Goal: Check status: Check status

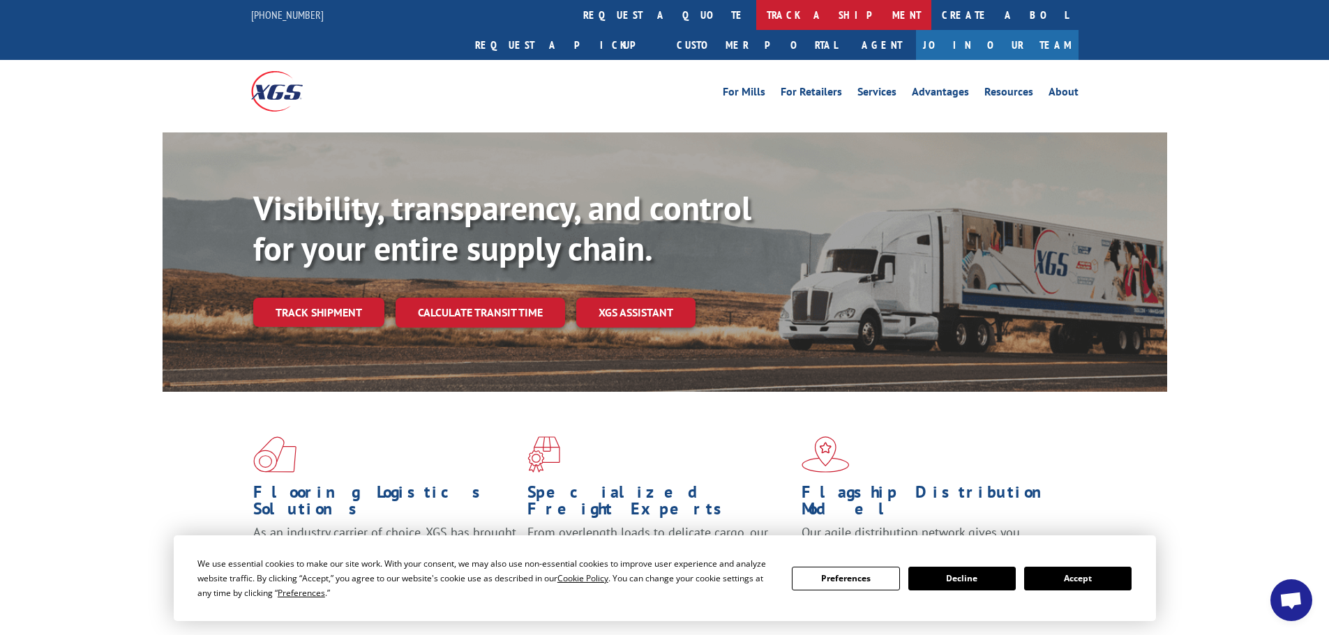
click at [756, 13] on link "track a shipment" at bounding box center [843, 15] width 175 height 30
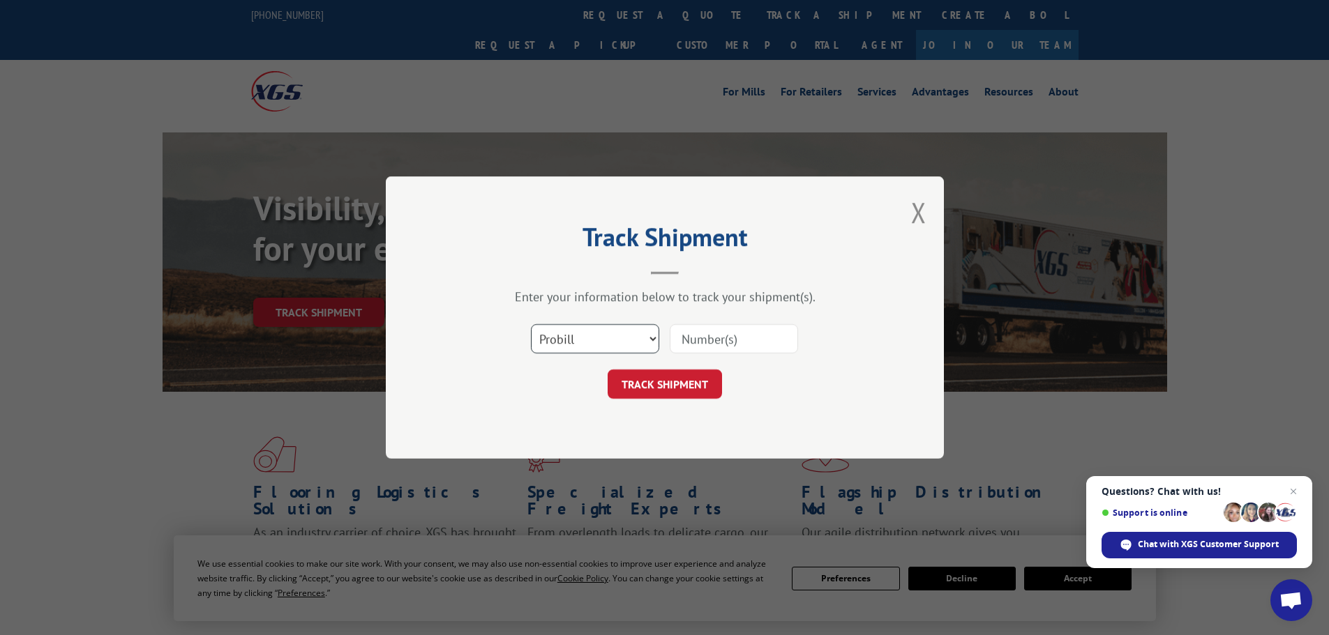
click at [545, 335] on select "Select category... Probill BOL PO" at bounding box center [595, 338] width 128 height 29
select select "bol"
click at [531, 324] on select "Select category... Probill BOL PO" at bounding box center [595, 338] width 128 height 29
click at [677, 341] on input at bounding box center [734, 338] width 128 height 29
paste input "5560229"
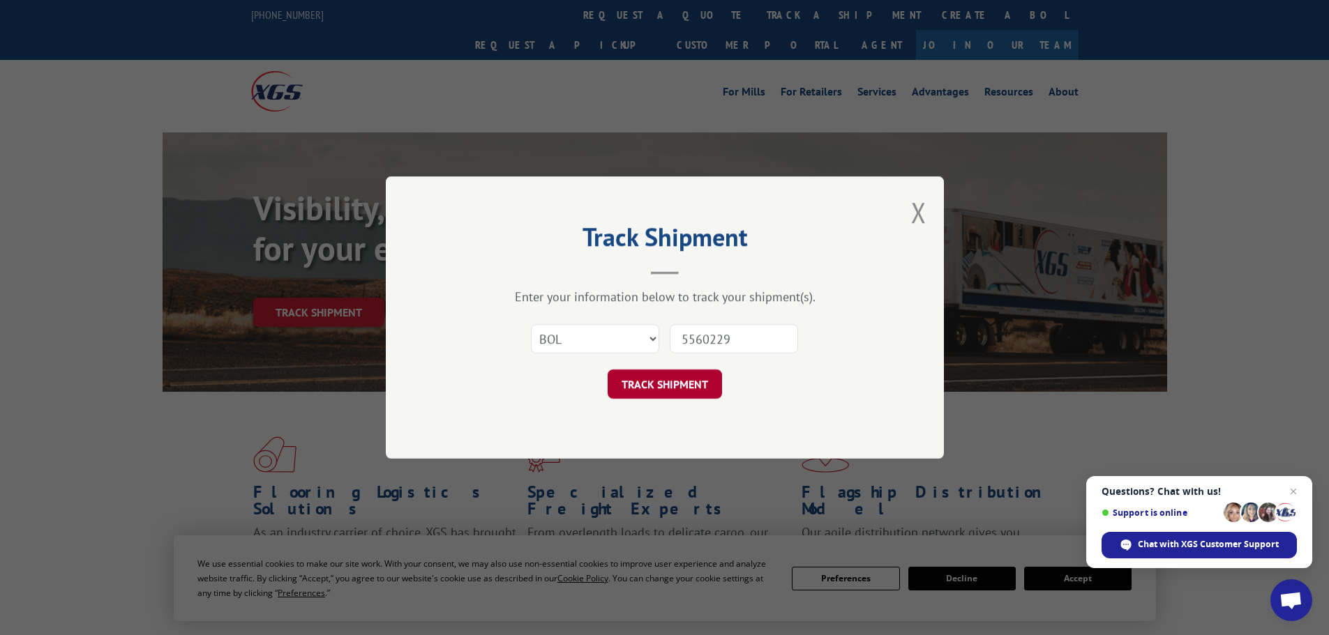
type input "5560229"
click at [669, 376] on button "TRACK SHIPMENT" at bounding box center [664, 384] width 114 height 29
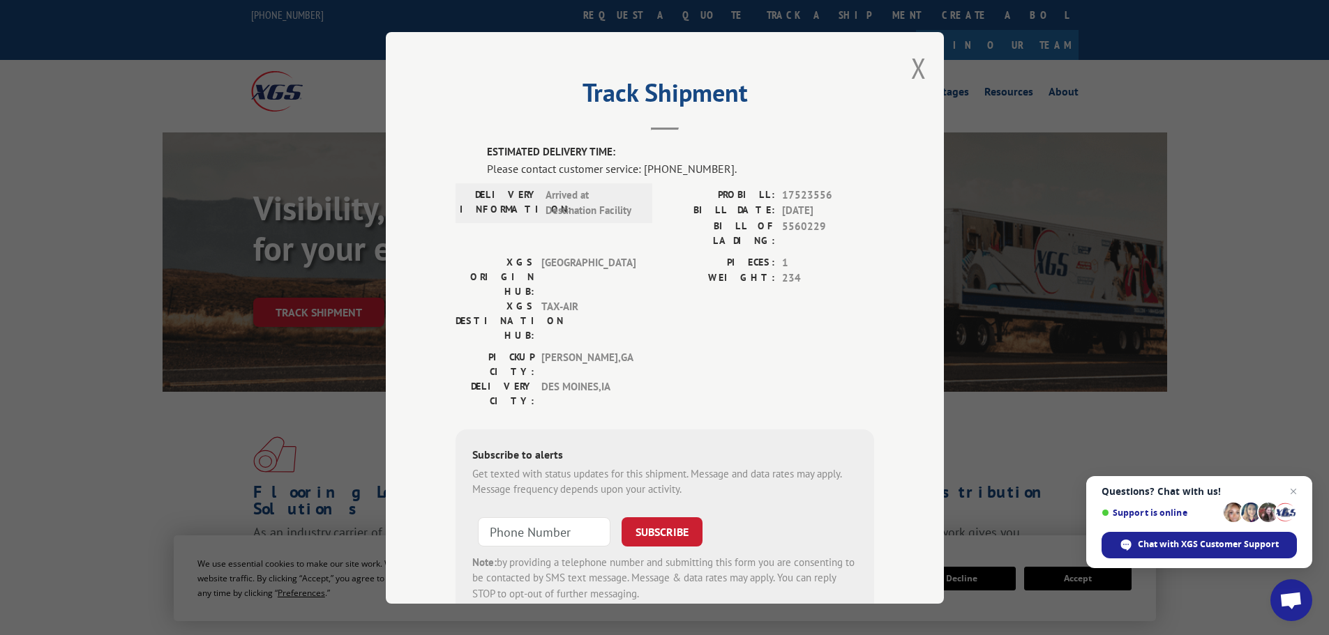
click at [905, 73] on div "Track Shipment ESTIMATED DELIVERY TIME: Please contact customer service: (844) …" at bounding box center [665, 318] width 558 height 572
click at [912, 69] on button "Close modal" at bounding box center [918, 68] width 15 height 37
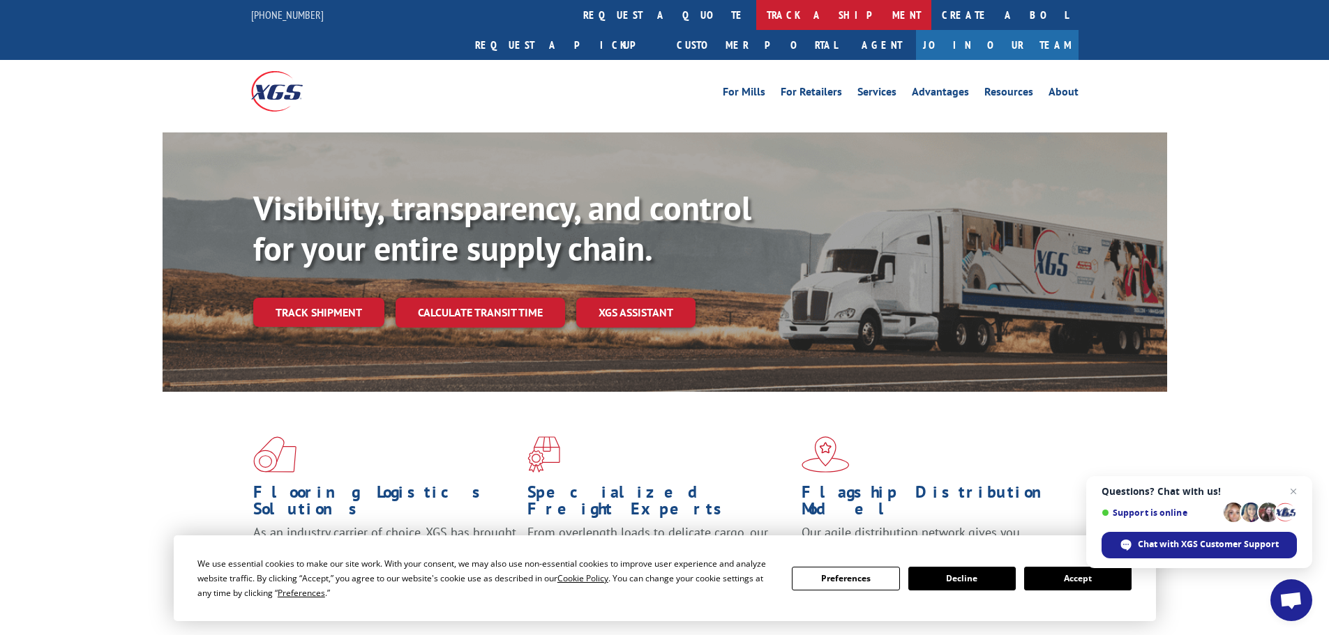
click at [756, 19] on link "track a shipment" at bounding box center [843, 15] width 175 height 30
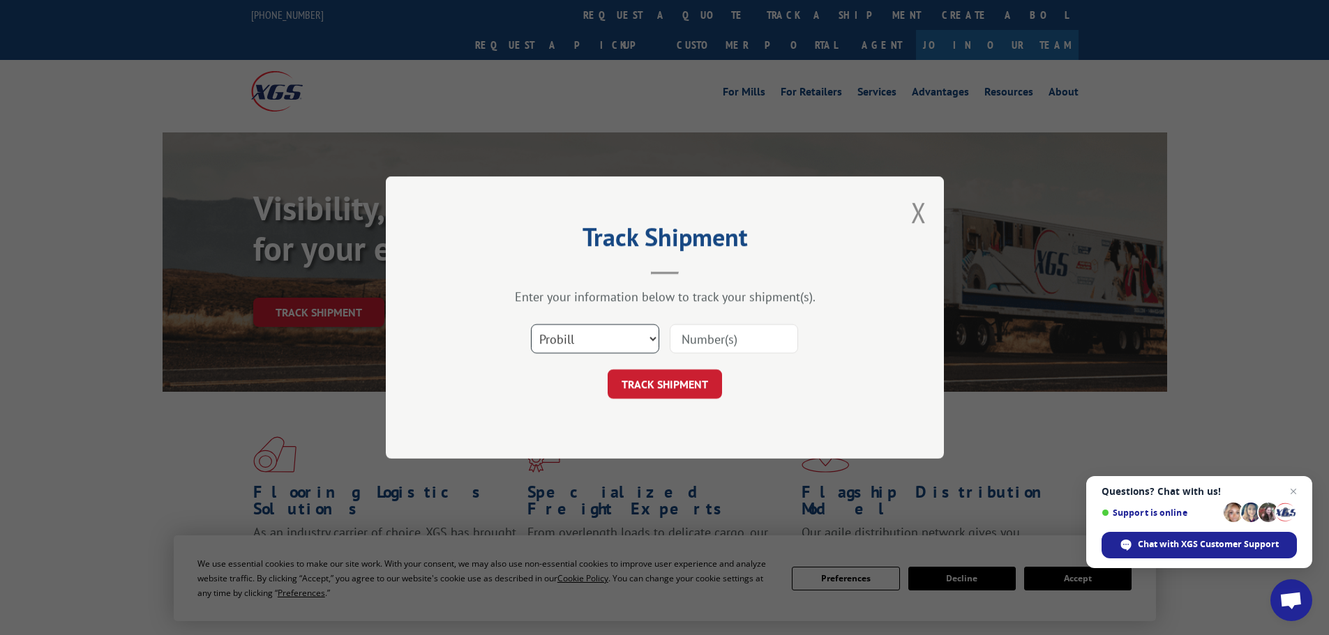
click at [578, 326] on select "Select category... Probill BOL PO" at bounding box center [595, 338] width 128 height 29
select select "bol"
click at [531, 324] on select "Select category... Probill BOL PO" at bounding box center [595, 338] width 128 height 29
click at [679, 337] on input at bounding box center [734, 338] width 128 height 29
paste input "5576898"
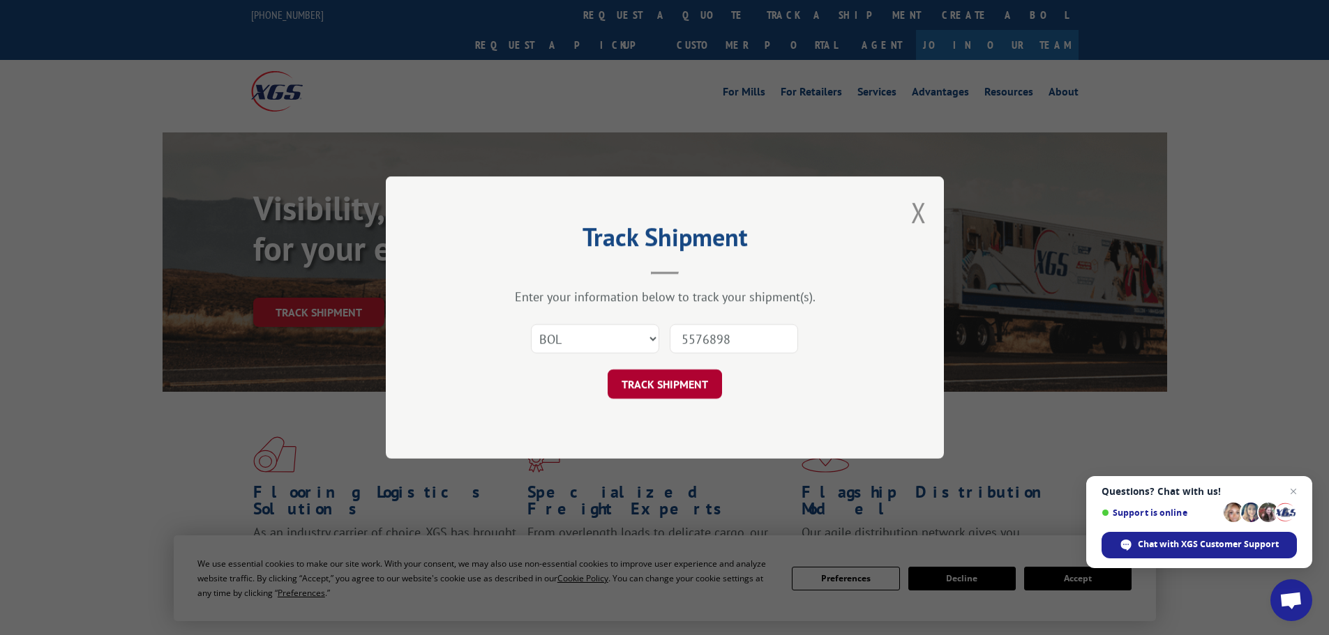
type input "5576898"
click at [692, 382] on button "TRACK SHIPMENT" at bounding box center [664, 384] width 114 height 29
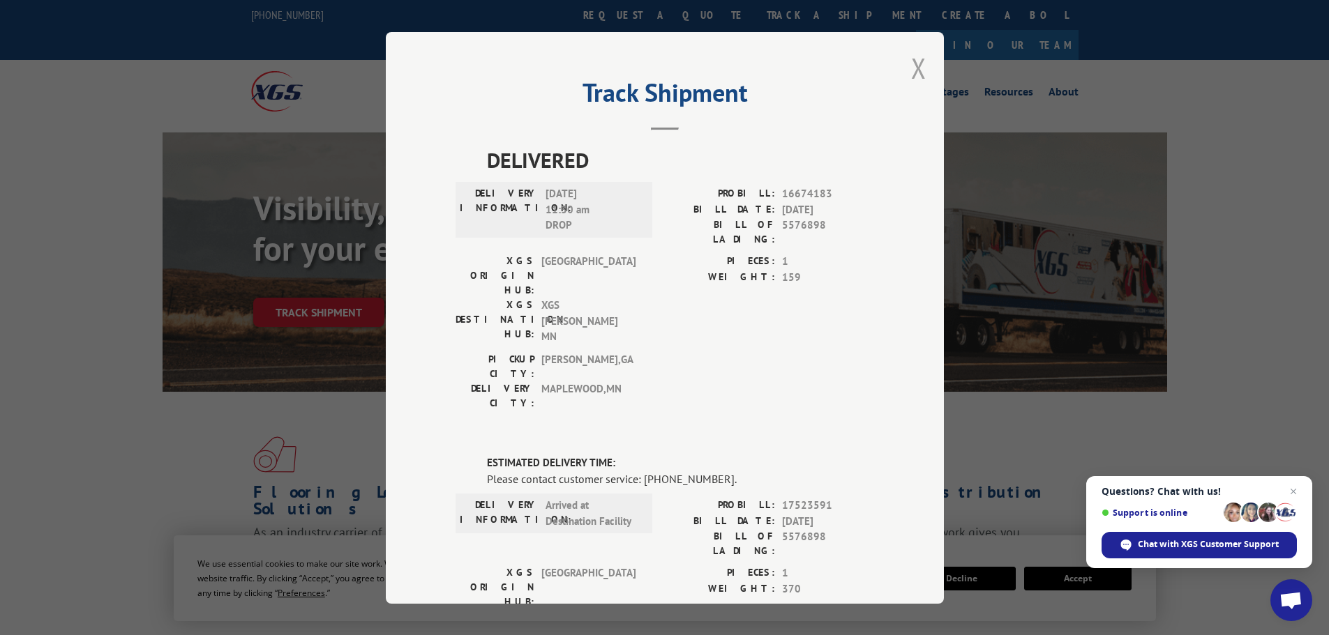
click at [916, 61] on button "Close modal" at bounding box center [918, 68] width 15 height 37
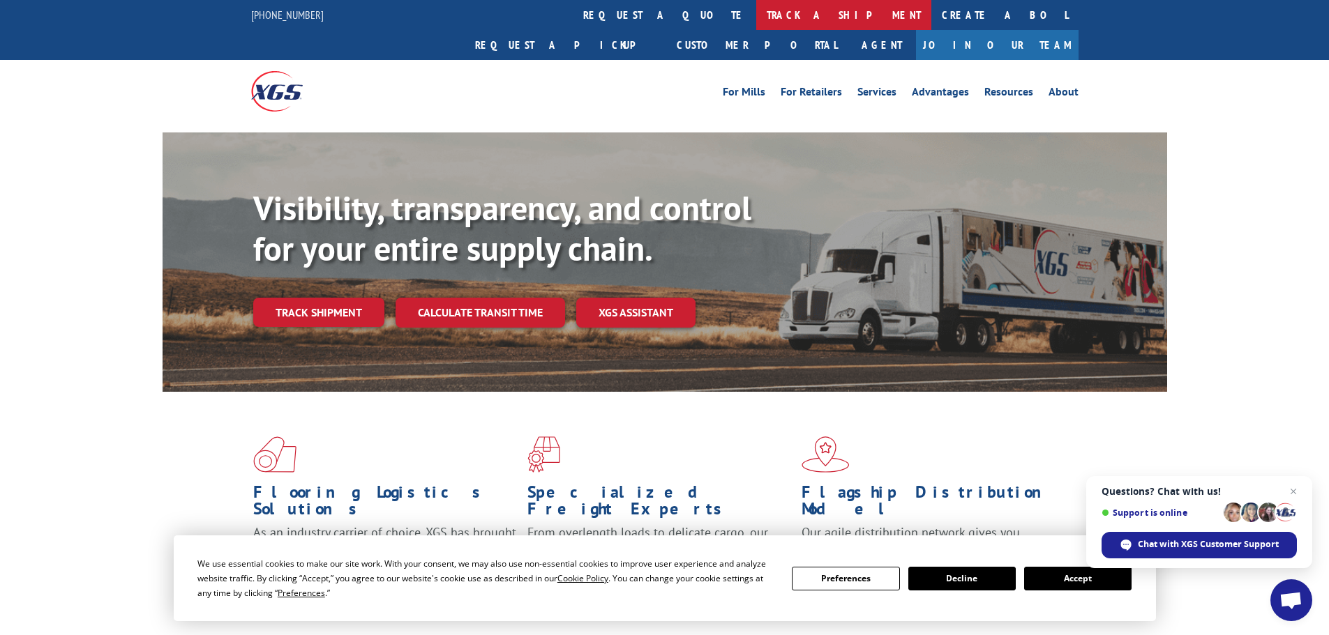
click at [756, 17] on link "track a shipment" at bounding box center [843, 15] width 175 height 30
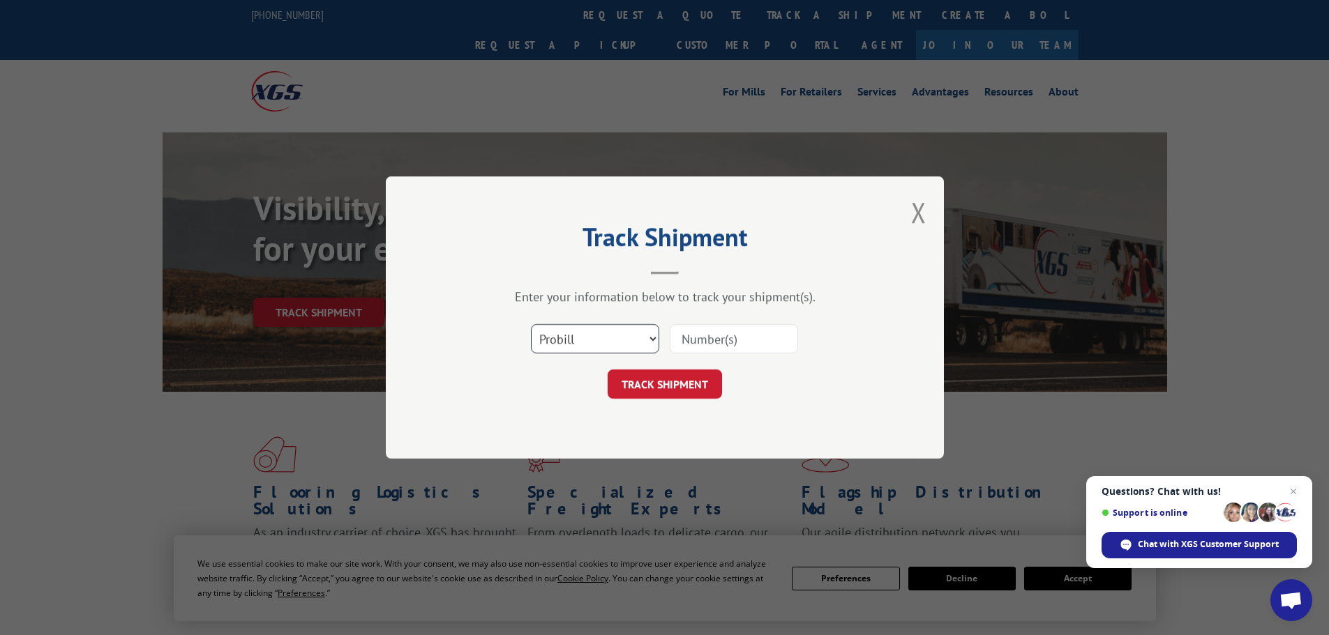
click at [578, 347] on select "Select category... Probill BOL PO" at bounding box center [595, 338] width 128 height 29
select select "bol"
click at [531, 324] on select "Select category... Probill BOL PO" at bounding box center [595, 338] width 128 height 29
click at [680, 331] on input at bounding box center [734, 338] width 128 height 29
paste input "5620394"
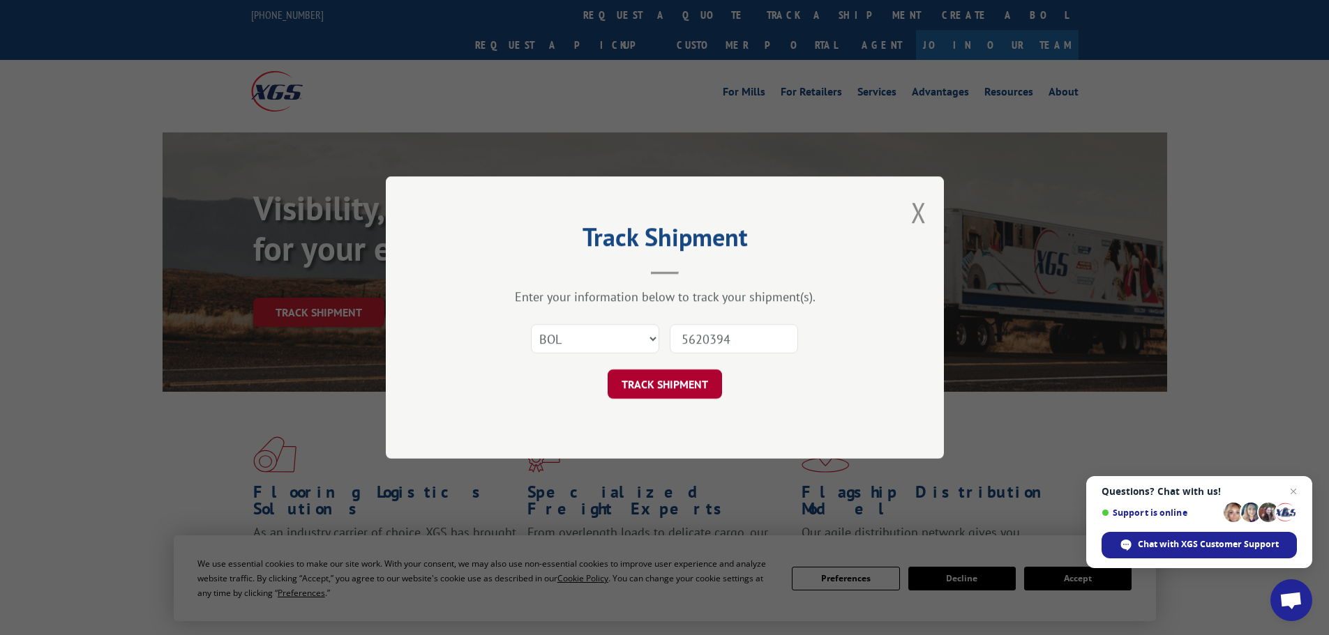
type input "5620394"
click at [694, 387] on button "TRACK SHIPMENT" at bounding box center [664, 384] width 114 height 29
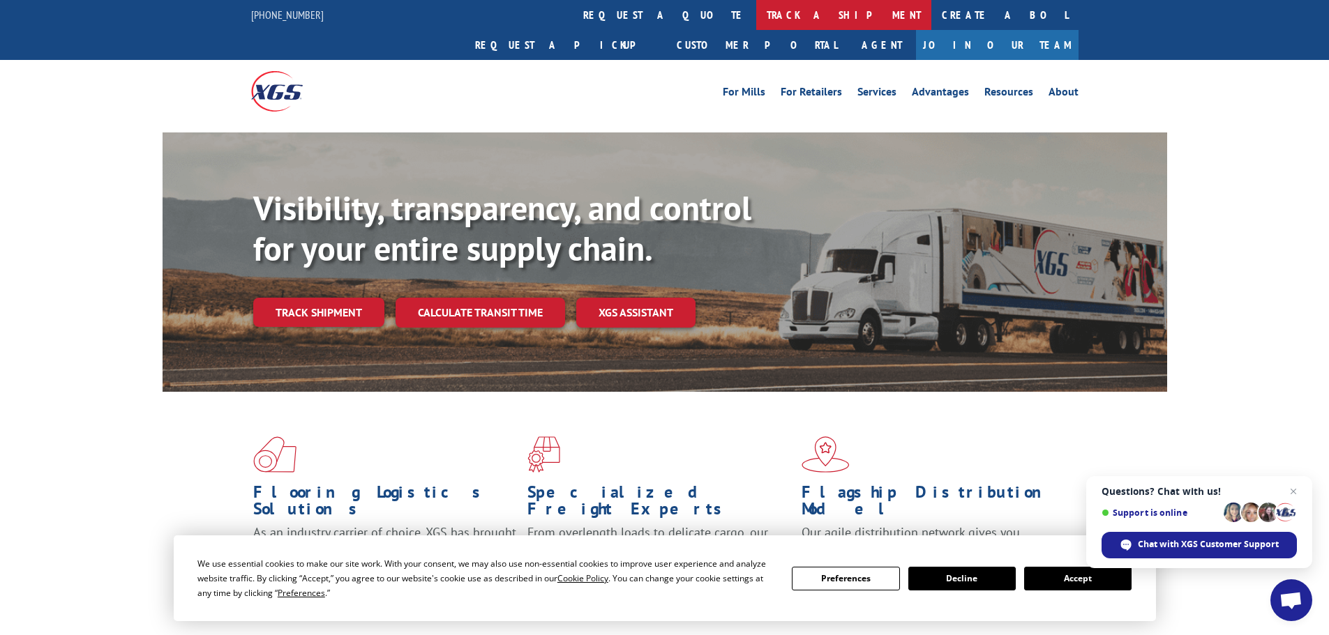
click at [756, 15] on link "track a shipment" at bounding box center [843, 15] width 175 height 30
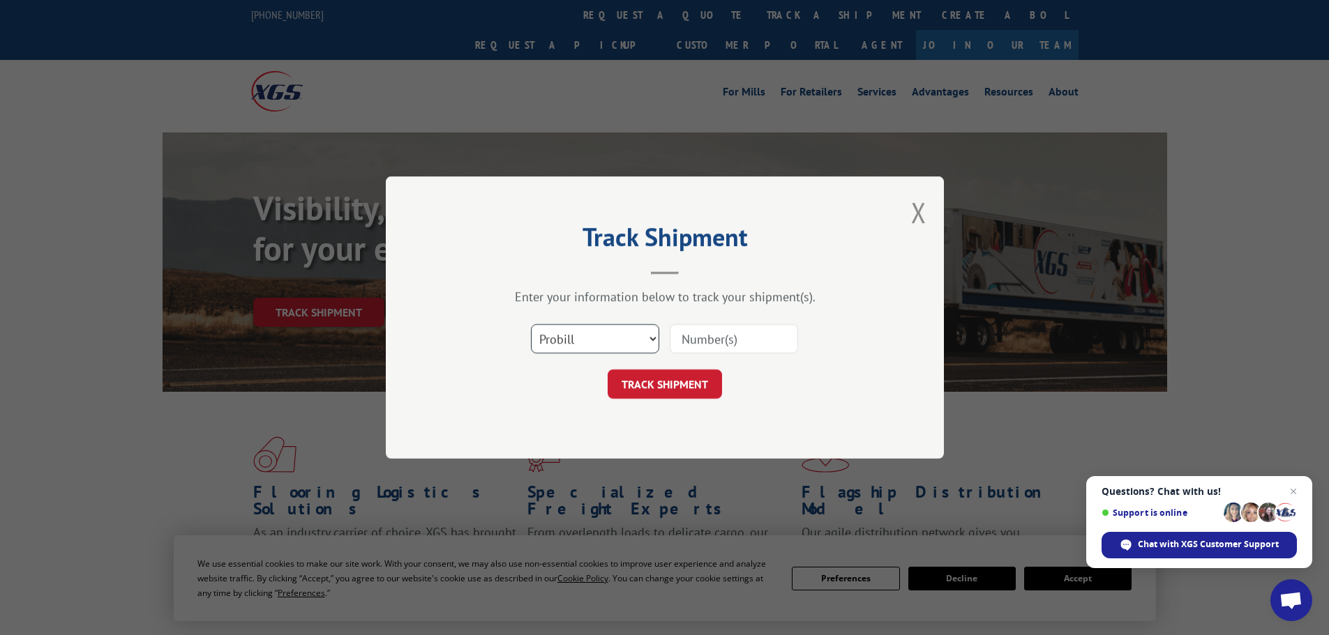
click at [572, 332] on select "Select category... Probill BOL PO" at bounding box center [595, 338] width 128 height 29
select select "bol"
click at [531, 324] on select "Select category... Probill BOL PO" at bounding box center [595, 338] width 128 height 29
click at [738, 340] on input at bounding box center [734, 338] width 128 height 29
paste input "5560229"
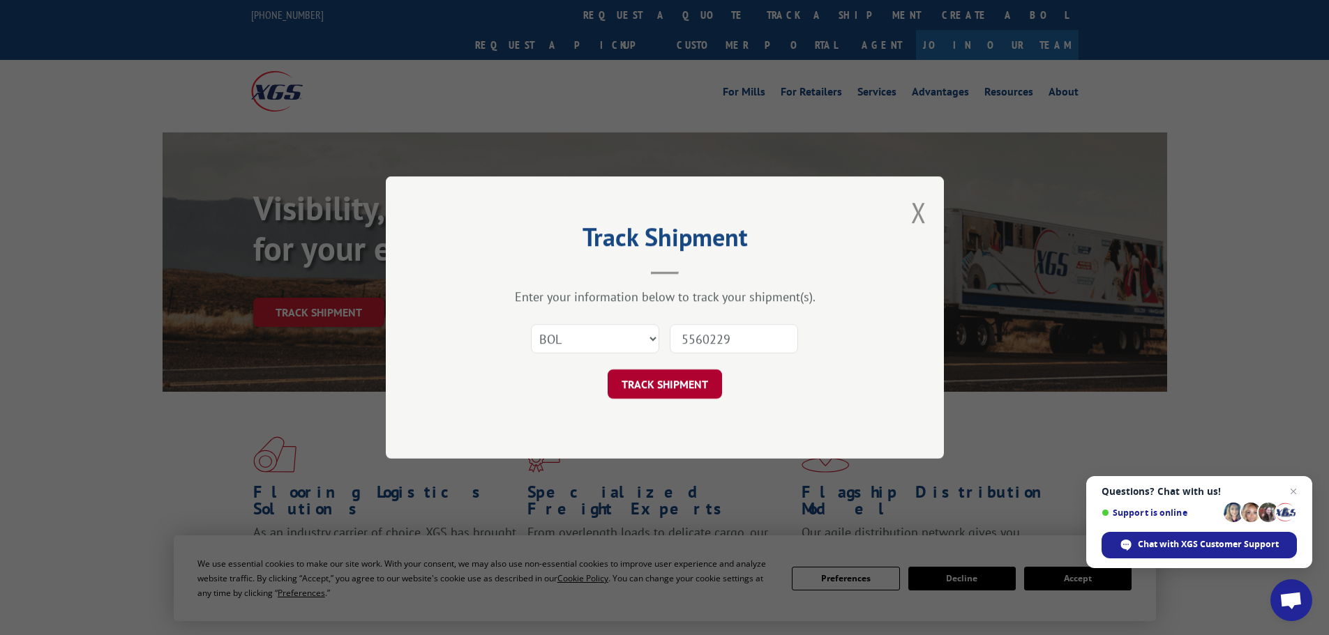
type input "5560229"
click at [668, 384] on button "TRACK SHIPMENT" at bounding box center [664, 384] width 114 height 29
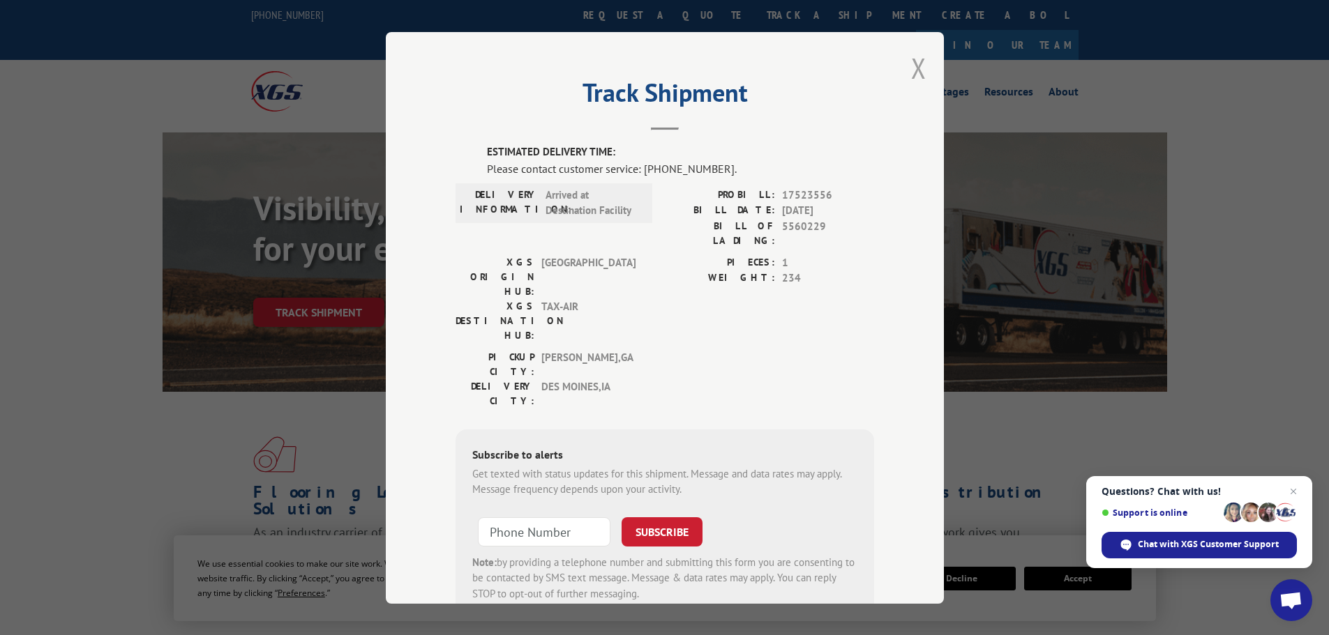
drag, startPoint x: 907, startPoint y: 72, endPoint x: 603, endPoint y: 25, distance: 308.3
click at [911, 71] on button "Close modal" at bounding box center [918, 68] width 15 height 37
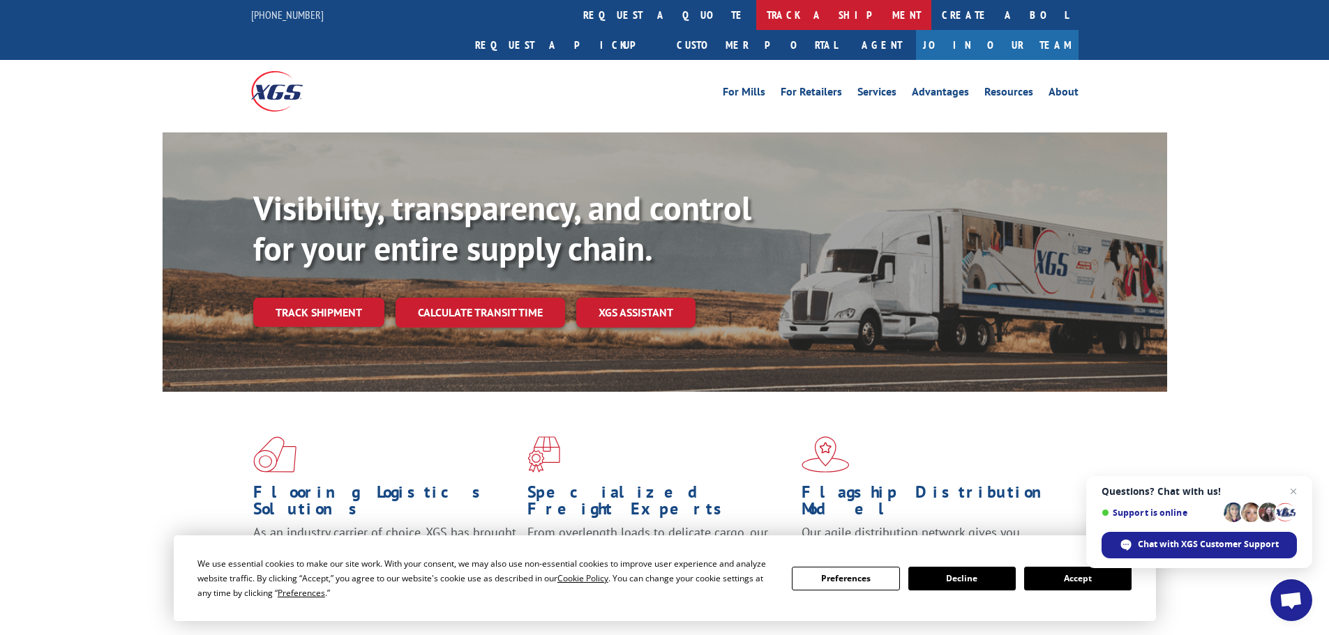
click at [756, 15] on link "track a shipment" at bounding box center [843, 15] width 175 height 30
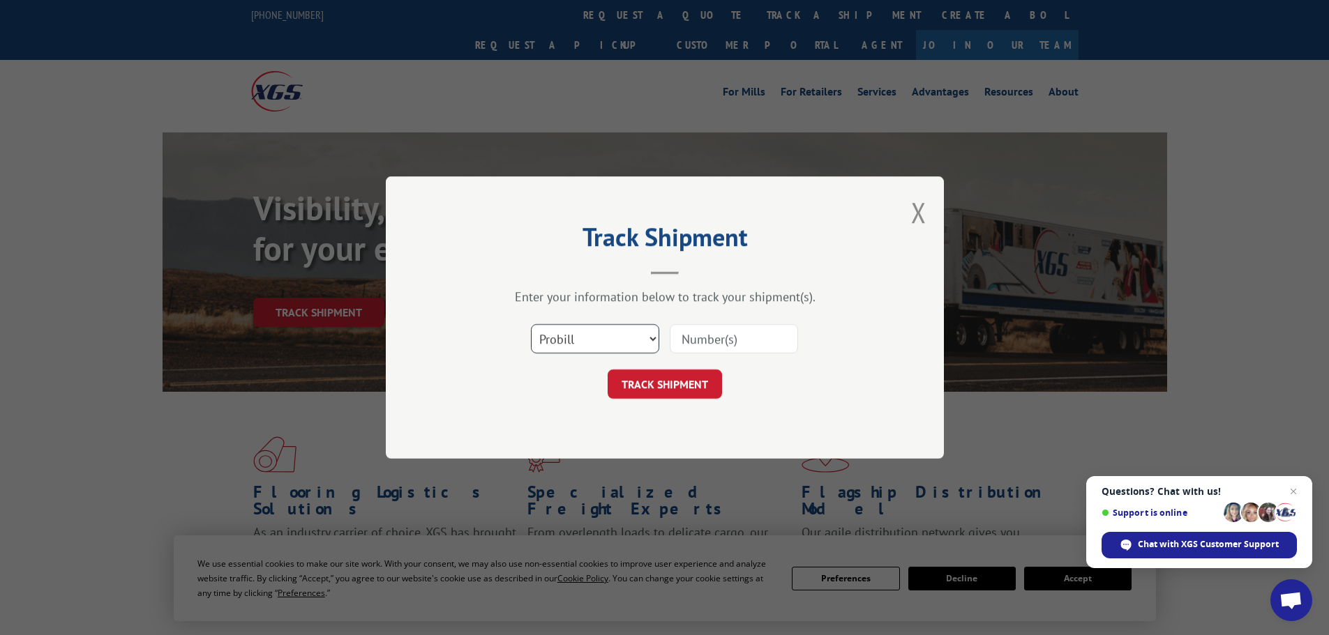
click at [558, 340] on select "Select category... Probill BOL PO" at bounding box center [595, 338] width 128 height 29
select select "bol"
click at [531, 324] on select "Select category... Probill BOL PO" at bounding box center [595, 338] width 128 height 29
click at [703, 334] on input at bounding box center [734, 338] width 128 height 29
paste input "5576898"
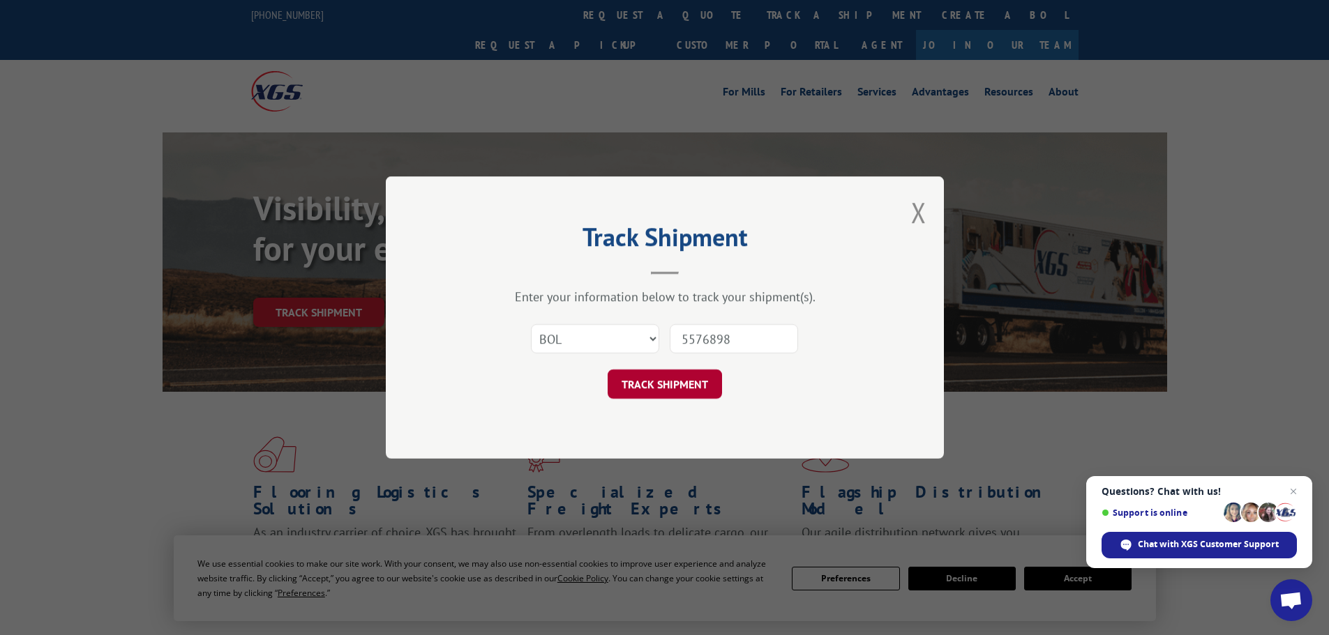
type input "5576898"
click at [702, 381] on button "TRACK SHIPMENT" at bounding box center [664, 384] width 114 height 29
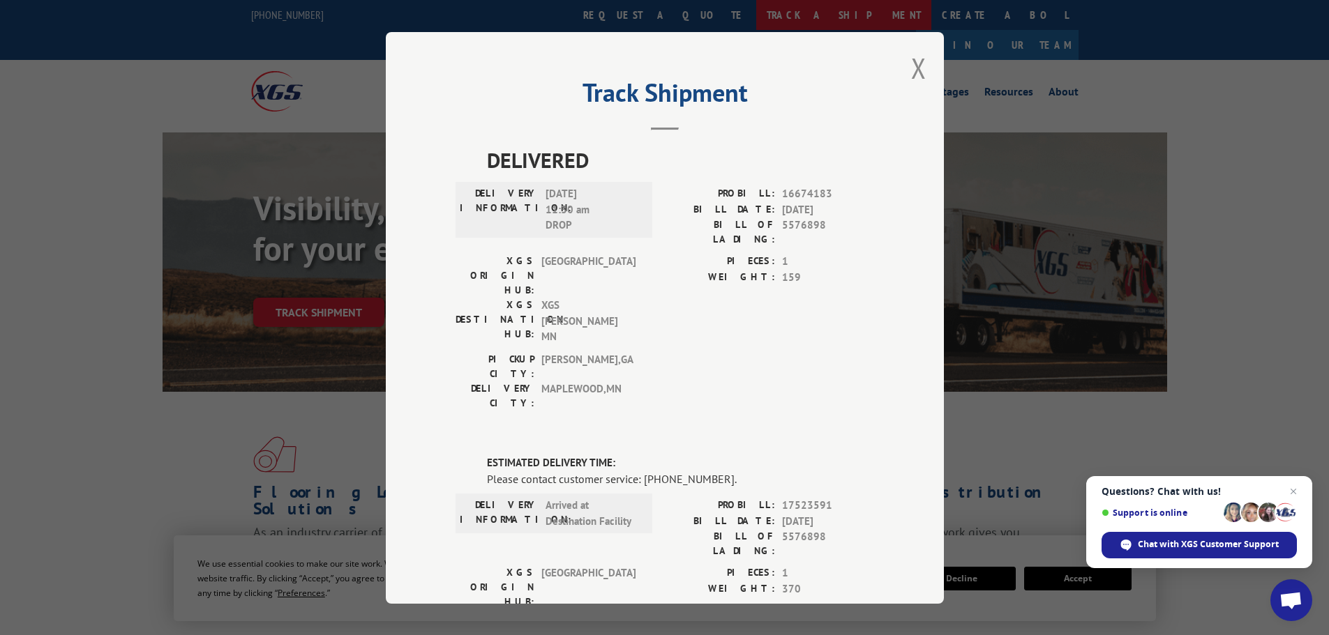
drag, startPoint x: 912, startPoint y: 77, endPoint x: 668, endPoint y: 14, distance: 252.0
click at [911, 76] on button "Close modal" at bounding box center [918, 68] width 15 height 37
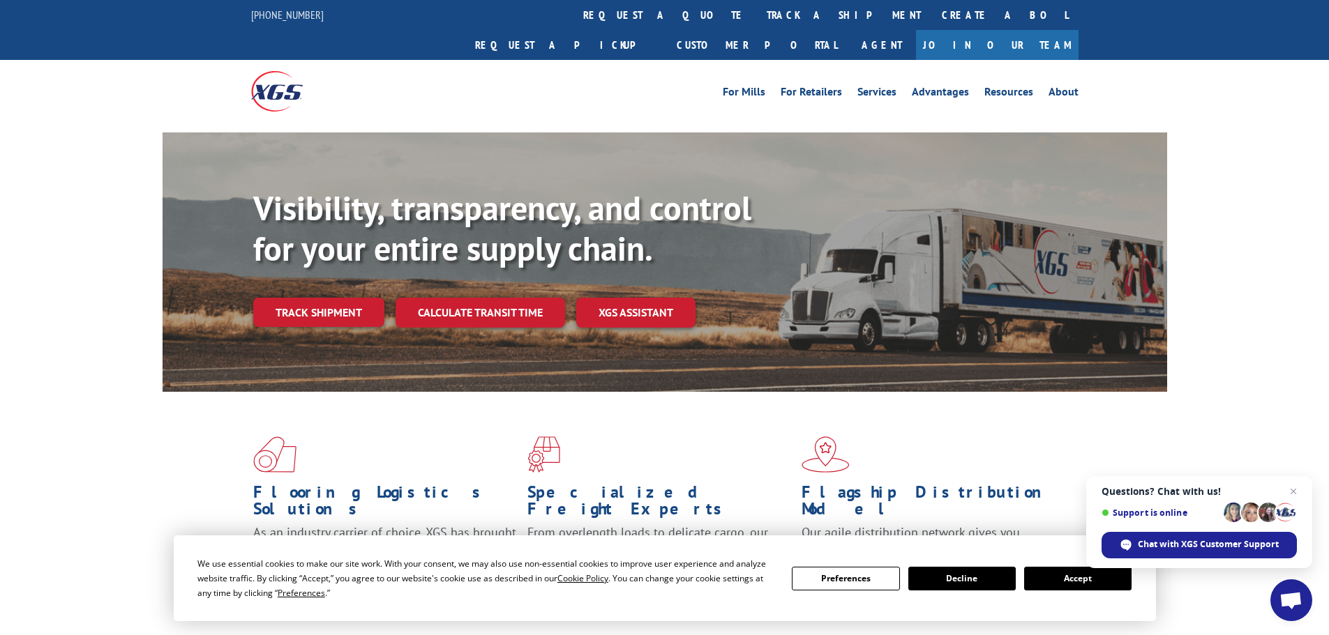
click at [756, 5] on link "track a shipment" at bounding box center [843, 15] width 175 height 30
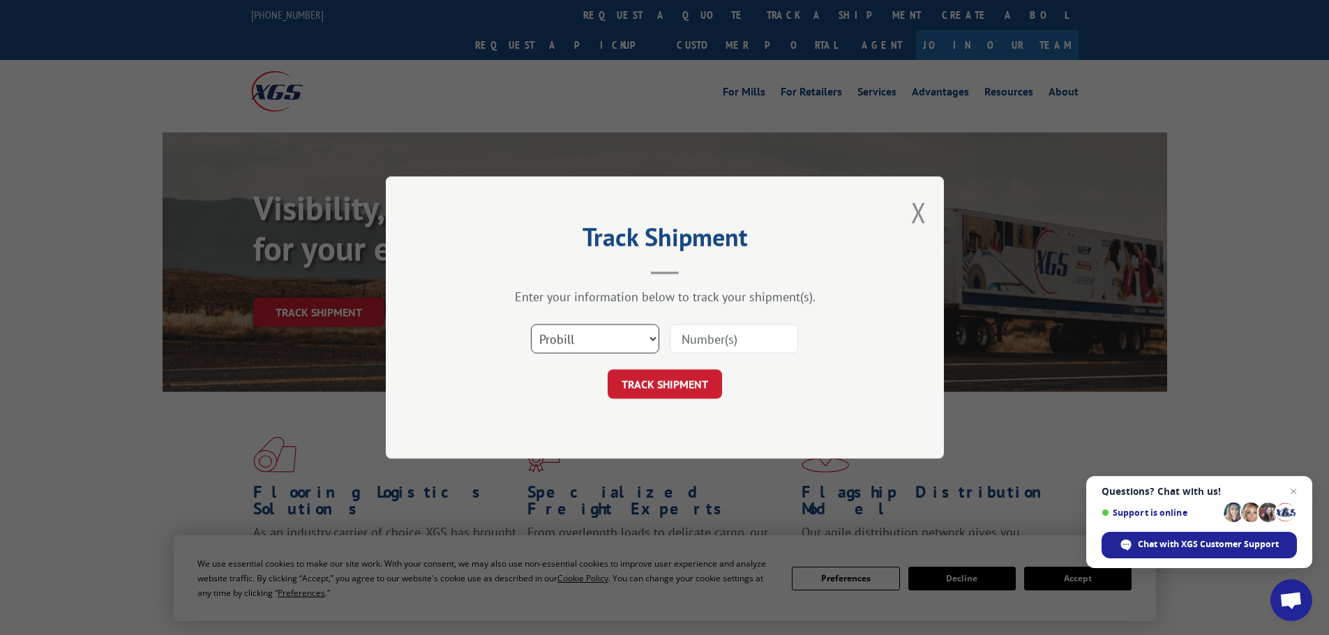
drag, startPoint x: 585, startPoint y: 335, endPoint x: 586, endPoint y: 353, distance: 17.4
click at [585, 338] on select "Select category... Probill BOL PO" at bounding box center [595, 338] width 128 height 29
select select "bol"
click at [531, 324] on select "Select category... Probill BOL PO" at bounding box center [595, 338] width 128 height 29
click at [711, 349] on input at bounding box center [734, 338] width 128 height 29
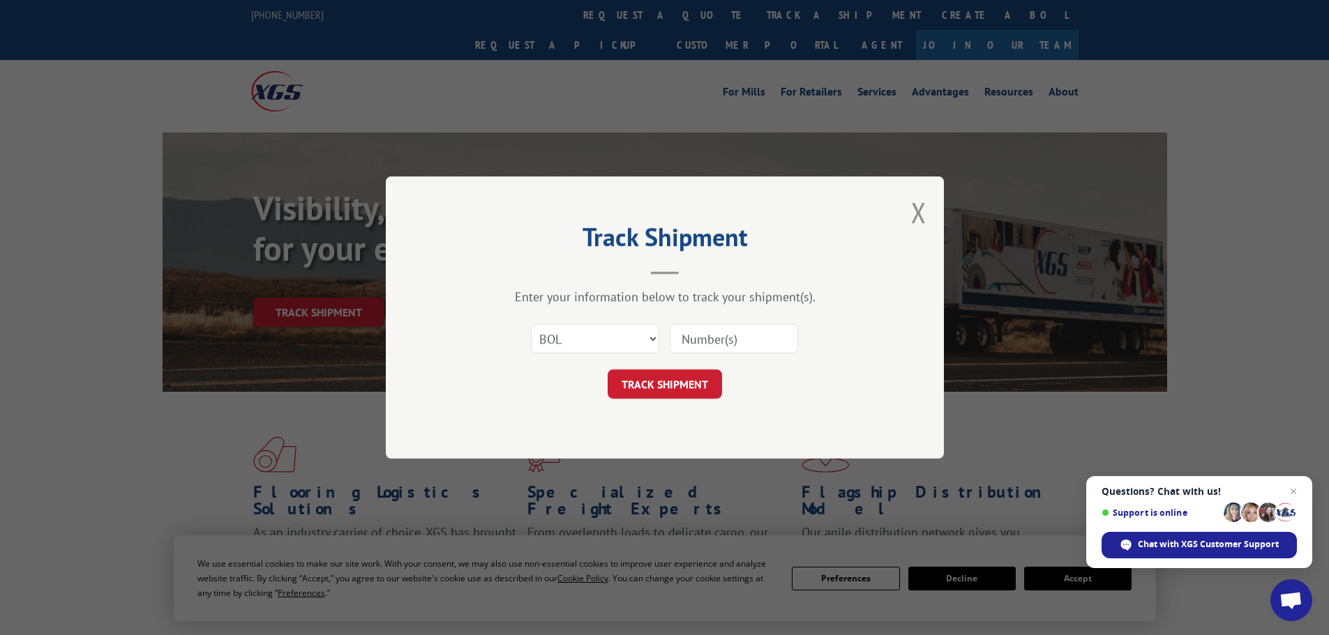
paste input "479121"
type input "479121"
click at [650, 377] on button "TRACK SHIPMENT" at bounding box center [664, 384] width 114 height 29
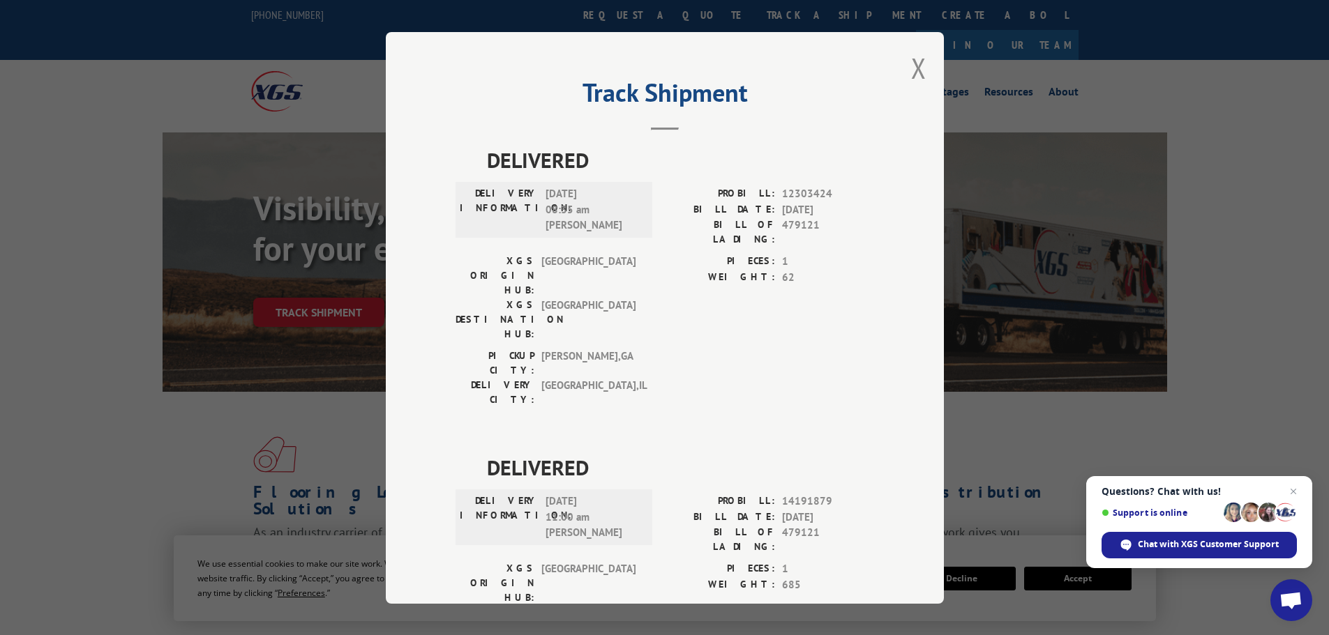
click at [919, 70] on button "Close modal" at bounding box center [918, 68] width 15 height 37
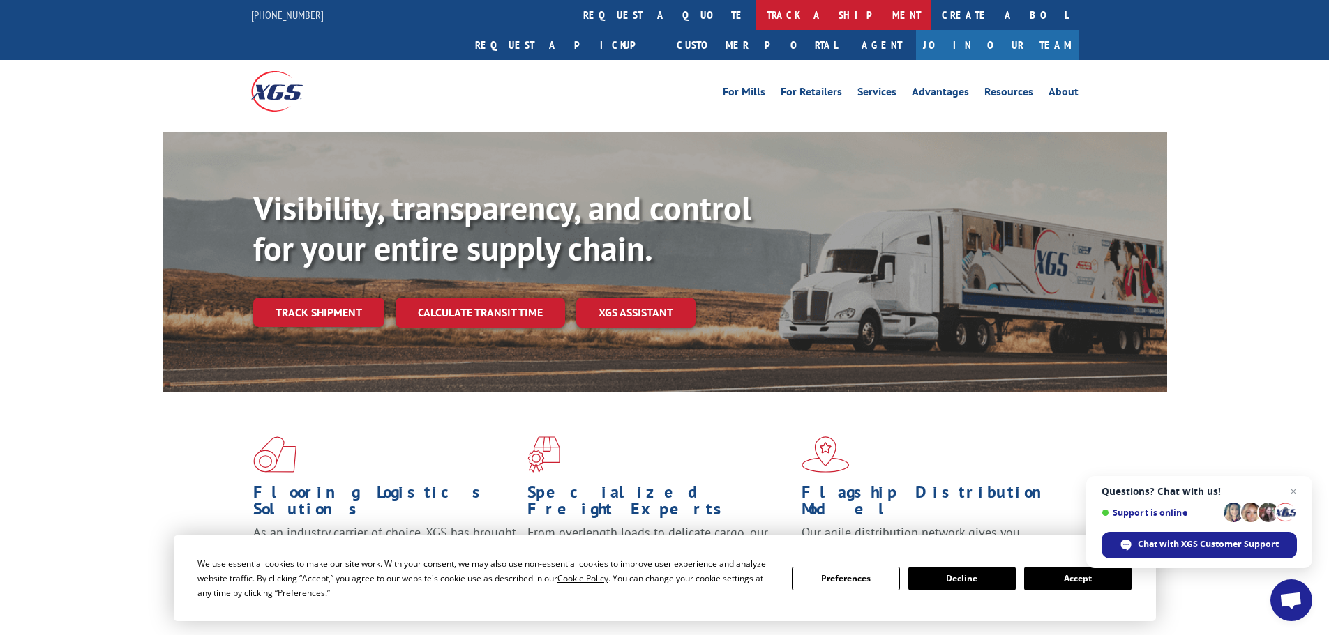
click at [756, 8] on link "track a shipment" at bounding box center [843, 15] width 175 height 30
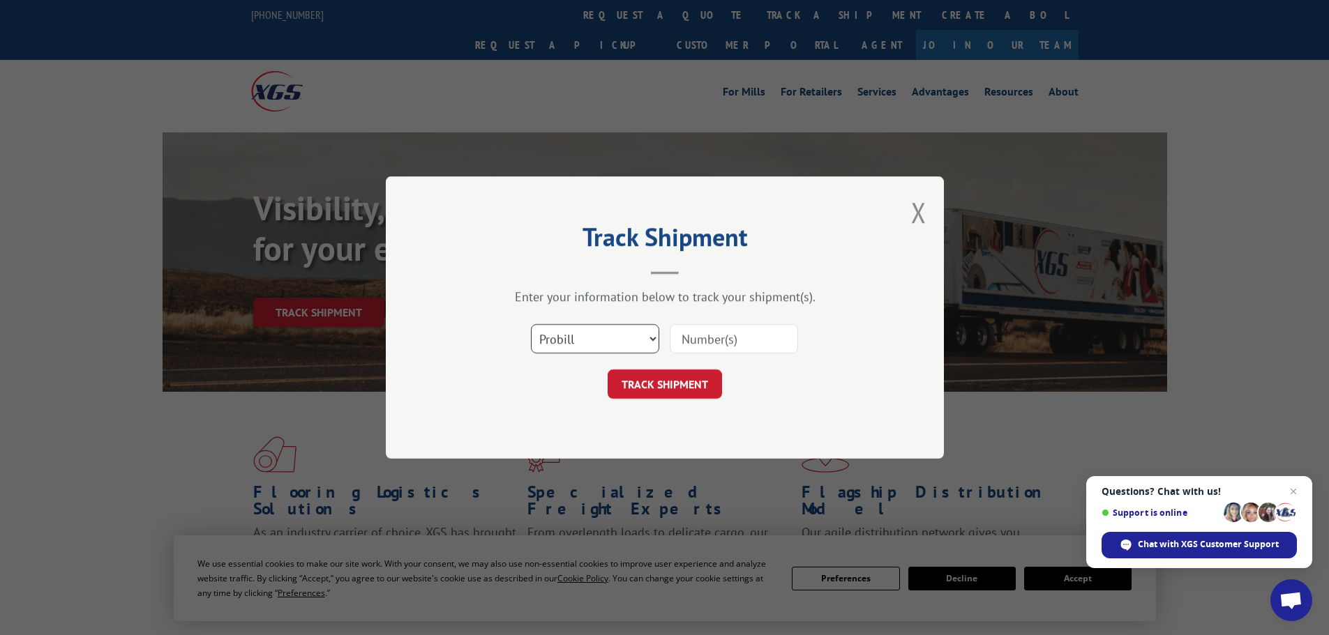
click at [566, 333] on select "Select category... Probill BOL PO" at bounding box center [595, 338] width 128 height 29
select select "bol"
click at [531, 324] on select "Select category... Probill BOL PO" at bounding box center [595, 338] width 128 height 29
click at [682, 349] on input at bounding box center [734, 338] width 128 height 29
paste input "7069195"
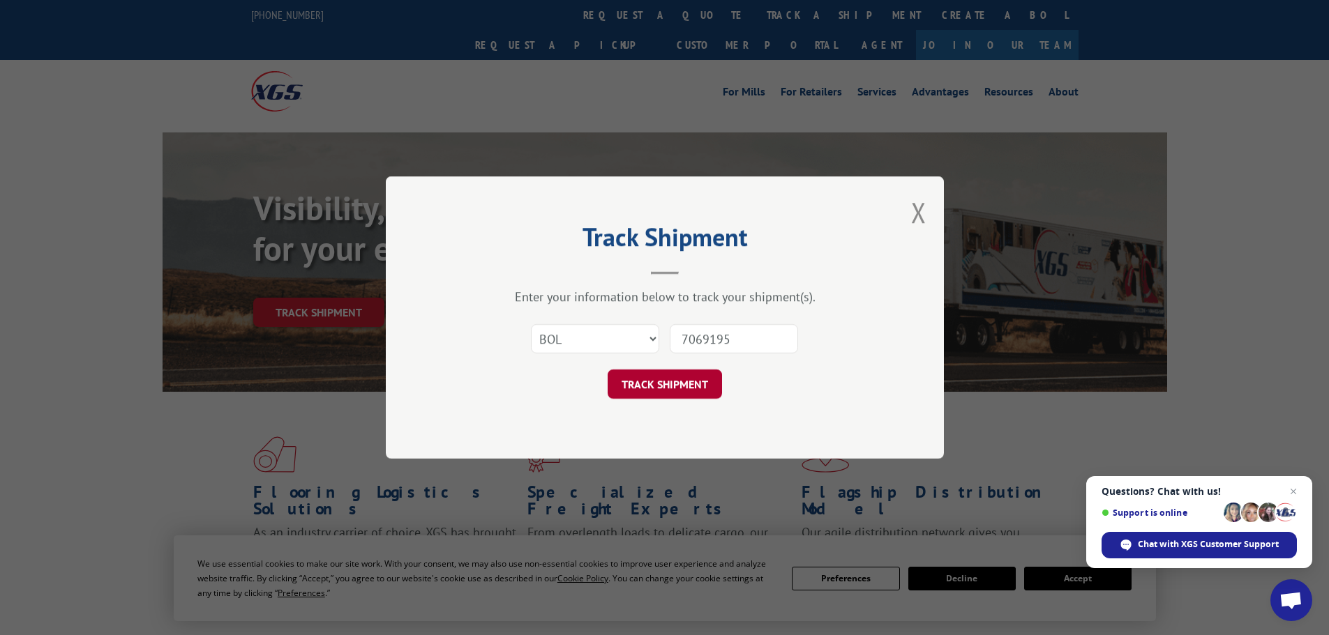
type input "7069195"
click at [686, 383] on button "TRACK SHIPMENT" at bounding box center [664, 384] width 114 height 29
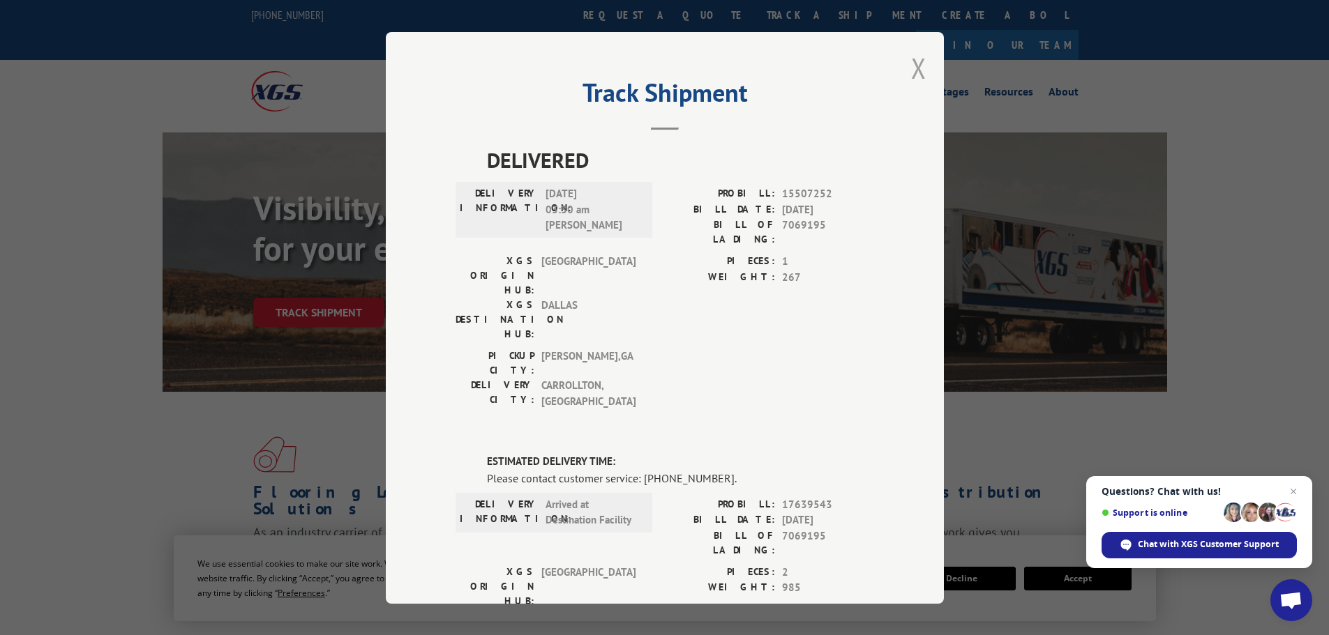
click at [911, 70] on button "Close modal" at bounding box center [918, 68] width 15 height 37
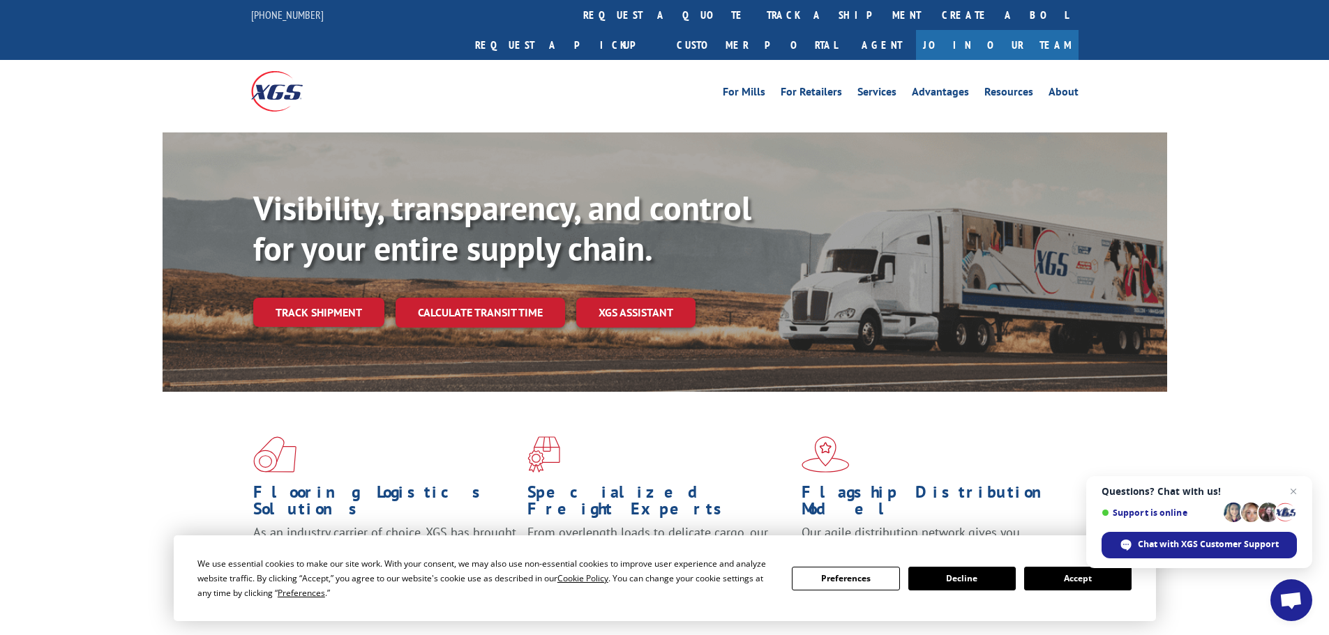
drag, startPoint x: 622, startPoint y: 22, endPoint x: 617, endPoint y: 46, distance: 24.2
click at [756, 22] on link "track a shipment" at bounding box center [843, 15] width 175 height 30
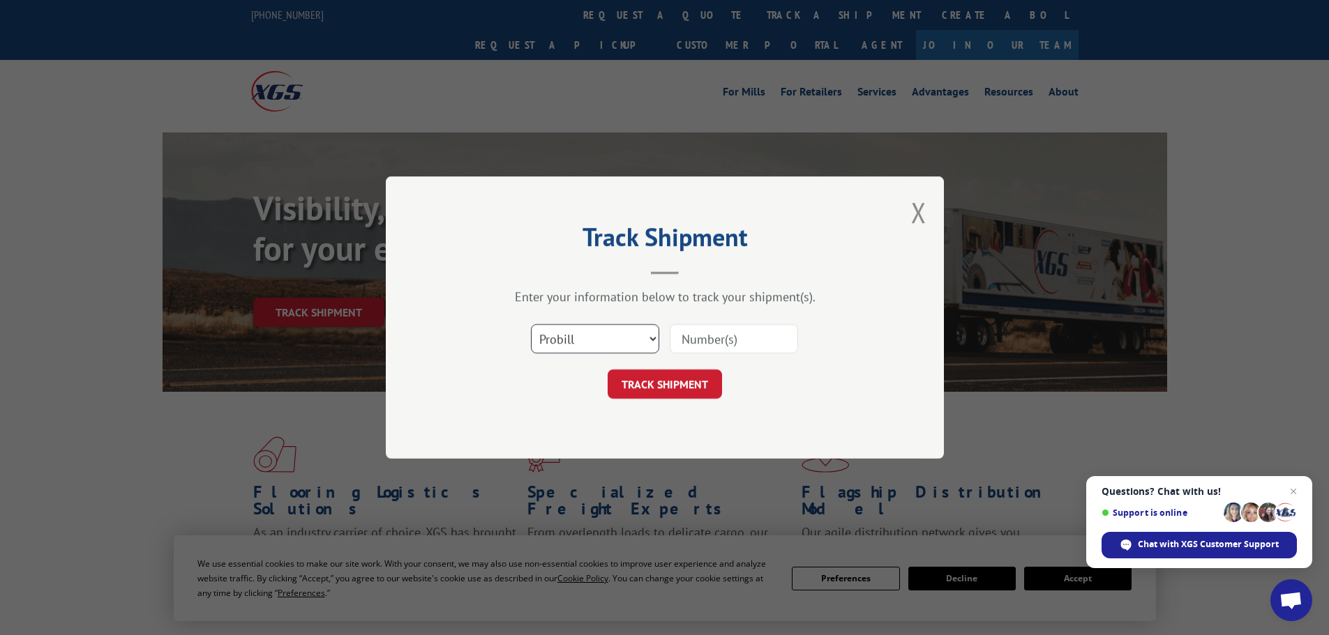
drag, startPoint x: 627, startPoint y: 338, endPoint x: 624, endPoint y: 351, distance: 12.9
click at [627, 339] on select "Select category... Probill BOL PO" at bounding box center [595, 338] width 128 height 29
select select "bol"
click at [531, 324] on select "Select category... Probill BOL PO" at bounding box center [595, 338] width 128 height 29
click at [683, 342] on input at bounding box center [734, 338] width 128 height 29
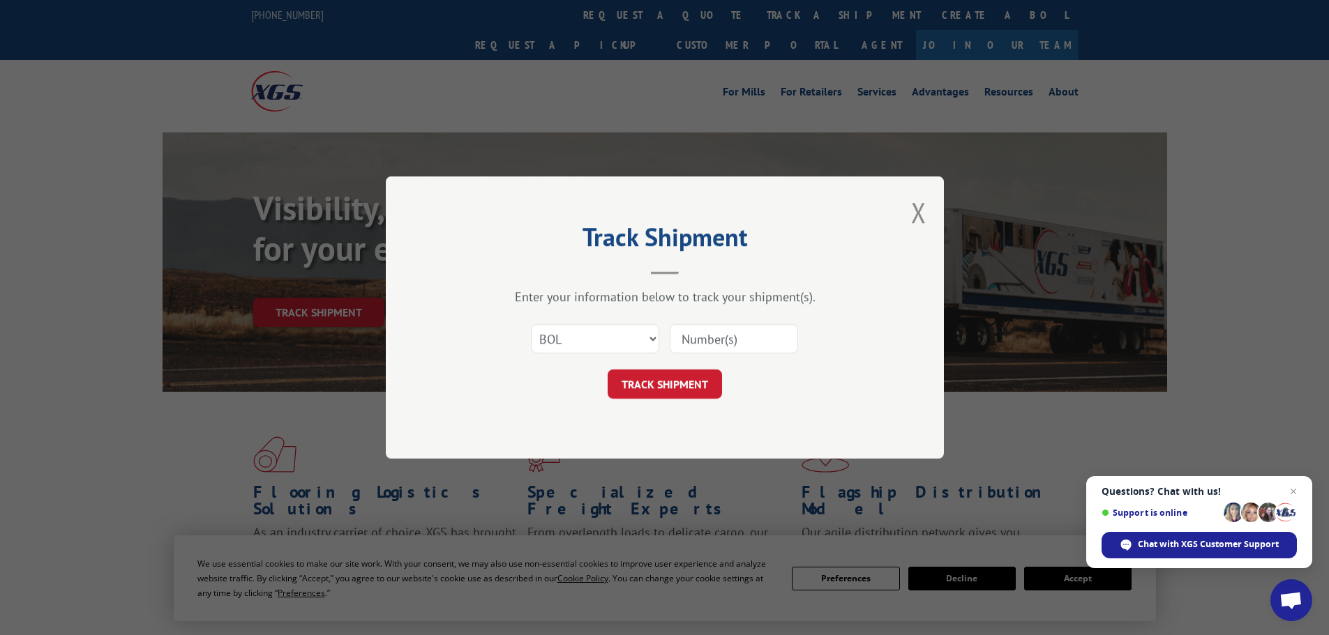
paste input "7069196"
type input "7069196"
drag, startPoint x: 682, startPoint y: 403, endPoint x: 679, endPoint y: 384, distance: 19.7
click at [682, 402] on div "Track Shipment Enter your information below to track your shipment(s). Select c…" at bounding box center [665, 317] width 558 height 282
click at [679, 384] on button "TRACK SHIPMENT" at bounding box center [664, 384] width 114 height 29
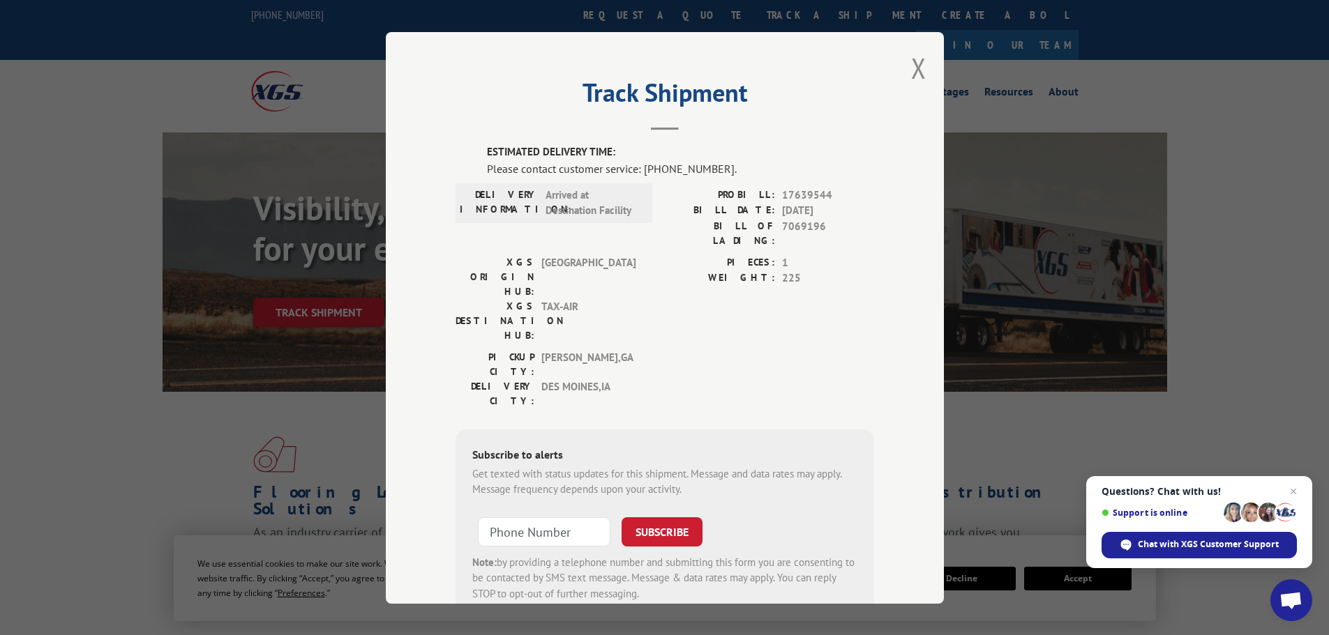
drag, startPoint x: 935, startPoint y: 72, endPoint x: 925, endPoint y: 69, distance: 10.2
click at [932, 71] on div "Track Shipment ESTIMATED DELIVERY TIME: Please contact customer service: [PHONE…" at bounding box center [665, 318] width 558 height 572
drag, startPoint x: 924, startPoint y: 68, endPoint x: 882, endPoint y: 57, distance: 43.8
click at [922, 68] on div "Track Shipment ESTIMATED DELIVERY TIME: Please contact customer service: [PHONE…" at bounding box center [665, 318] width 558 height 572
click at [917, 70] on button "Close modal" at bounding box center [918, 68] width 15 height 37
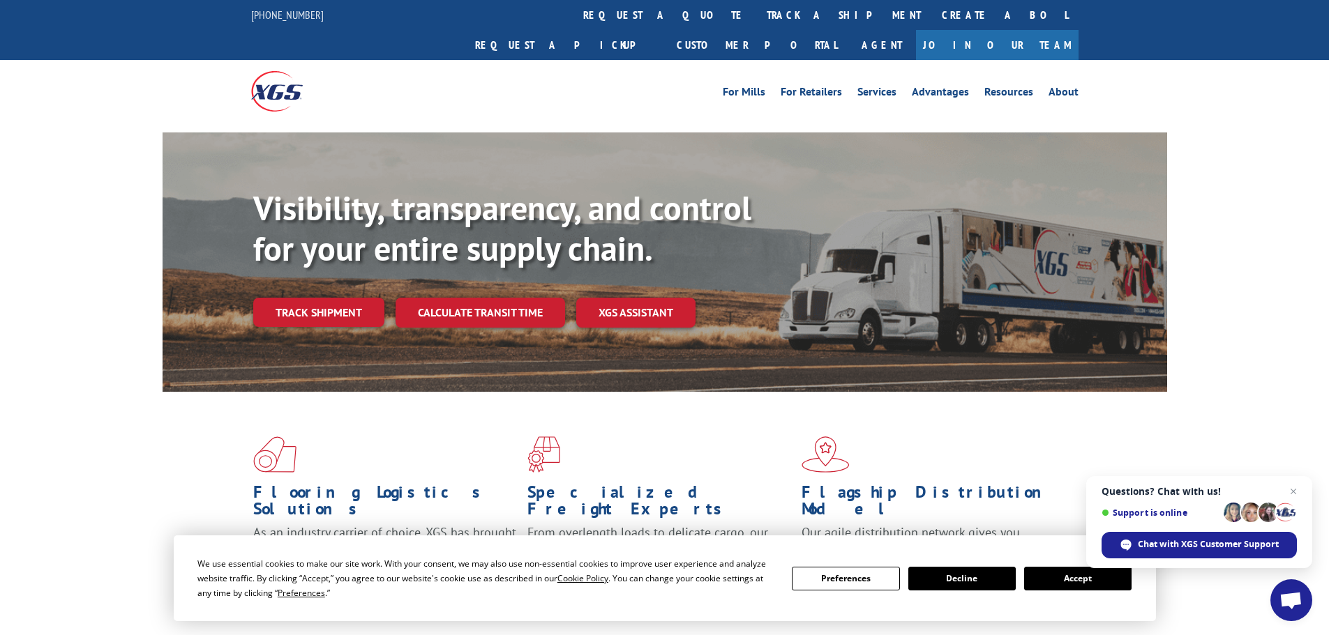
drag, startPoint x: 598, startPoint y: 15, endPoint x: 607, endPoint y: 44, distance: 30.0
click at [756, 17] on link "track a shipment" at bounding box center [843, 15] width 175 height 30
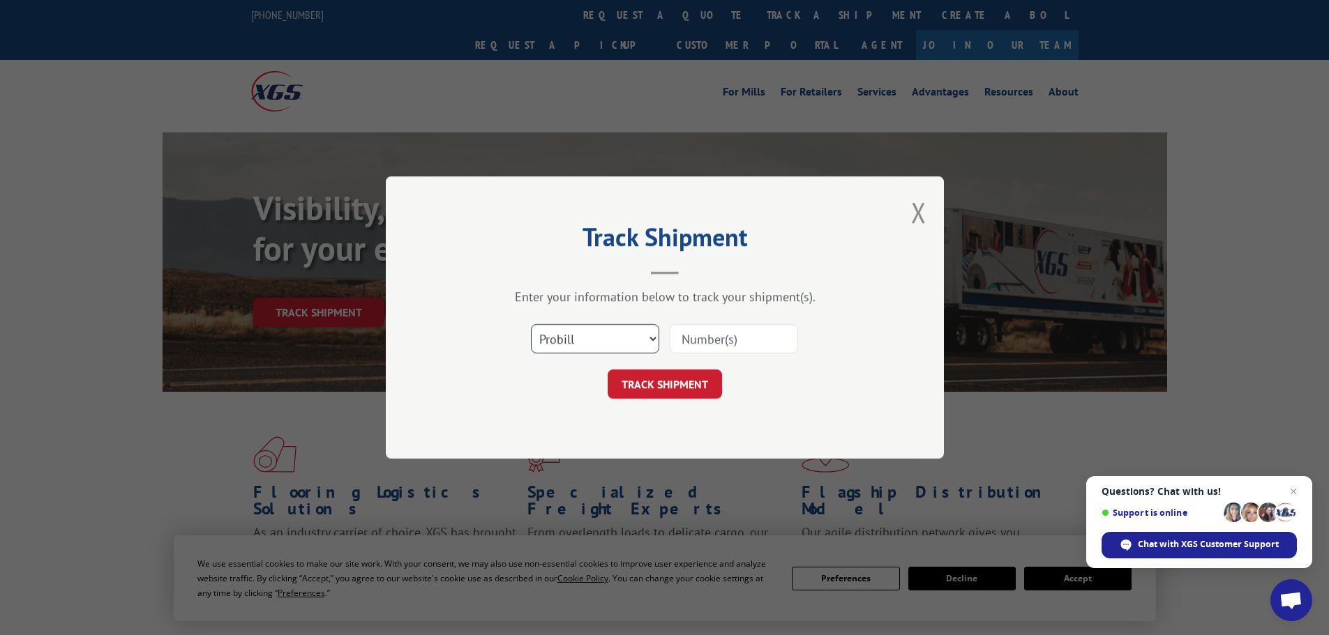
click at [603, 334] on select "Select category... Probill BOL PO" at bounding box center [595, 338] width 128 height 29
select select "bol"
click at [531, 324] on select "Select category... Probill BOL PO" at bounding box center [595, 338] width 128 height 29
click at [684, 344] on input at bounding box center [734, 338] width 128 height 29
paste input "7077880"
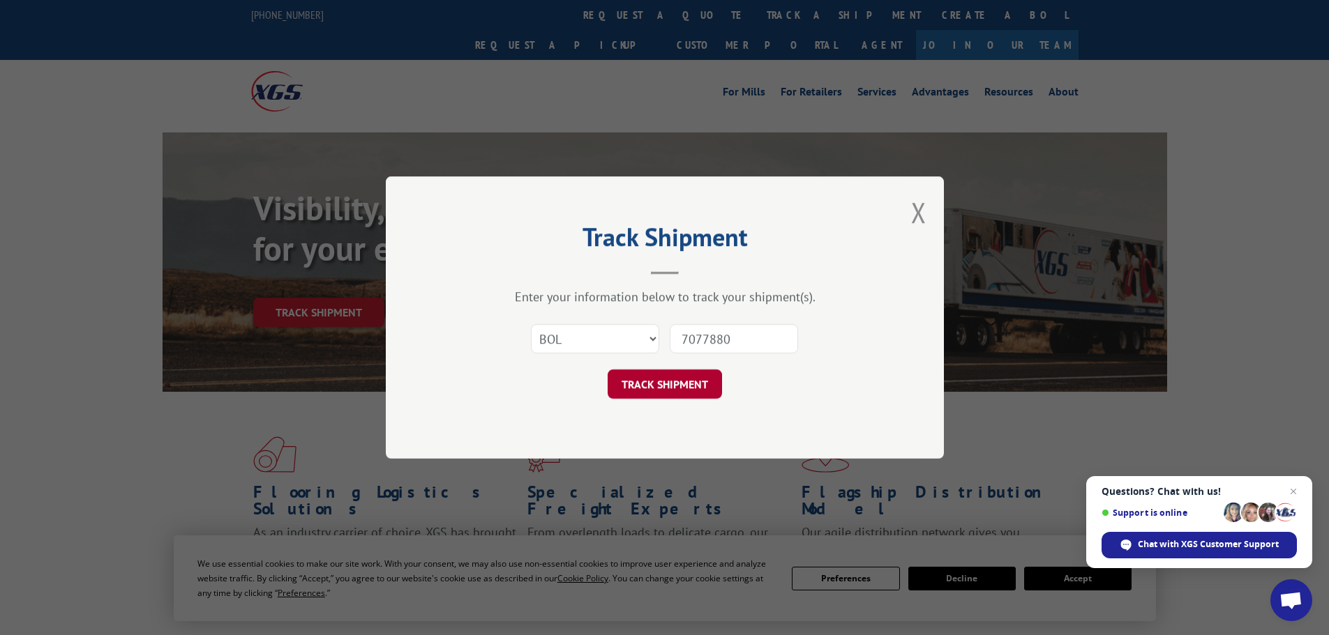
type input "7077880"
click at [663, 377] on button "TRACK SHIPMENT" at bounding box center [664, 384] width 114 height 29
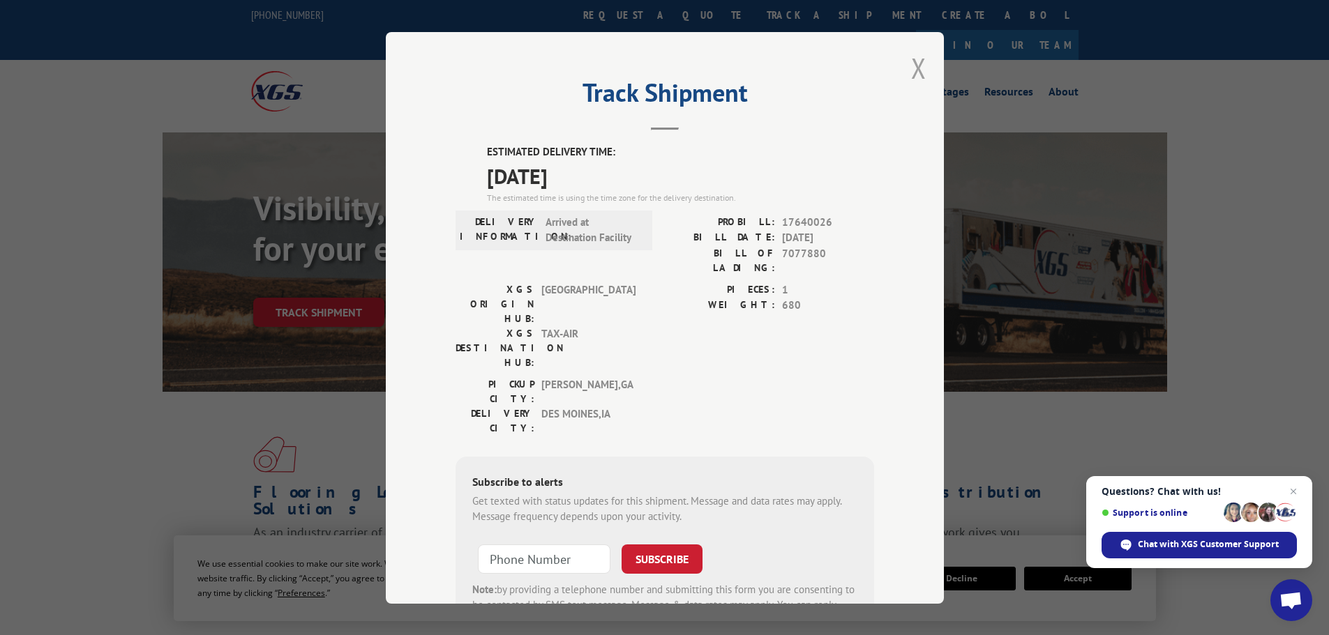
click at [912, 86] on button "Close modal" at bounding box center [918, 68] width 15 height 37
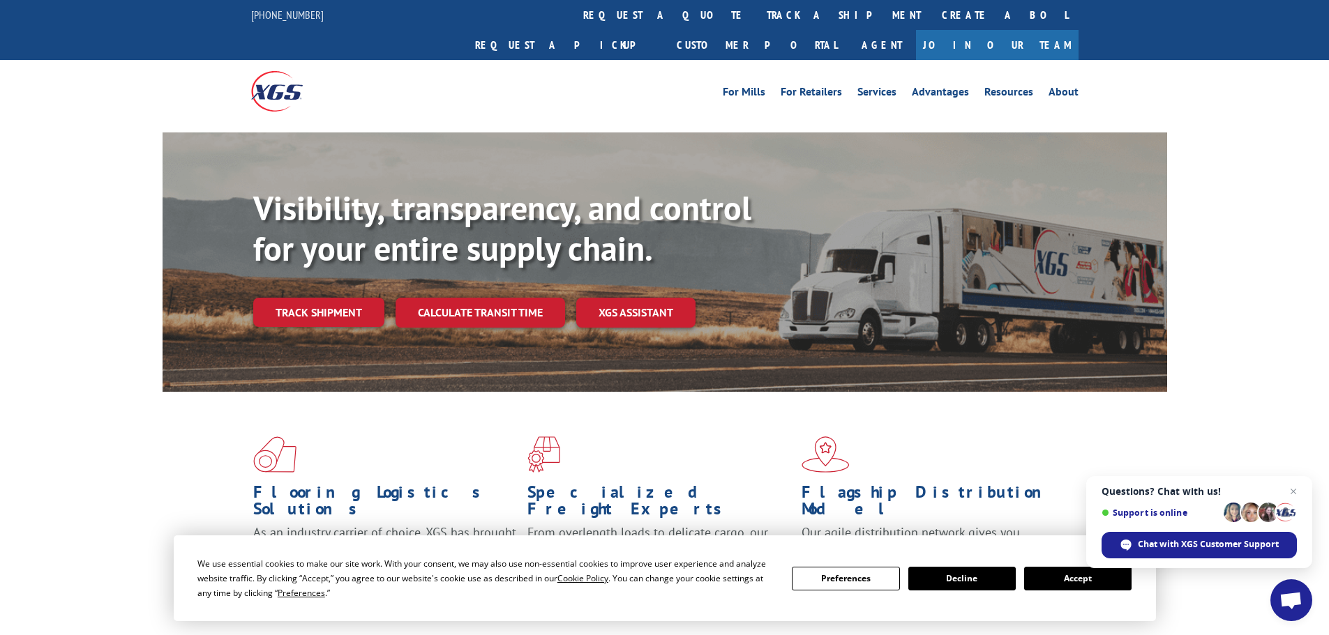
drag, startPoint x: 624, startPoint y: 21, endPoint x: 618, endPoint y: 52, distance: 32.0
click at [756, 21] on link "track a shipment" at bounding box center [843, 15] width 175 height 30
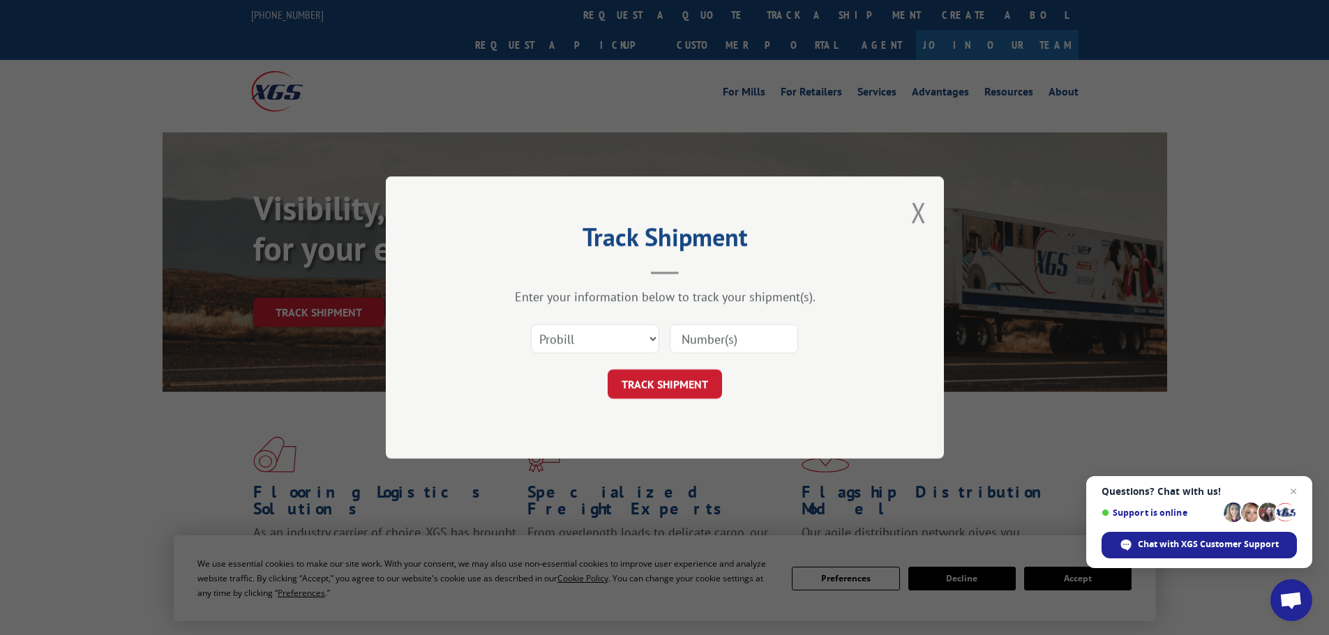
click at [597, 355] on div "Select category... Probill BOL PO" at bounding box center [594, 339] width 127 height 32
click at [595, 348] on select "Select category... Probill BOL PO" at bounding box center [595, 338] width 128 height 29
select select "bol"
click at [531, 324] on select "Select category... Probill BOL PO" at bounding box center [595, 338] width 128 height 29
click at [707, 337] on input at bounding box center [734, 338] width 128 height 29
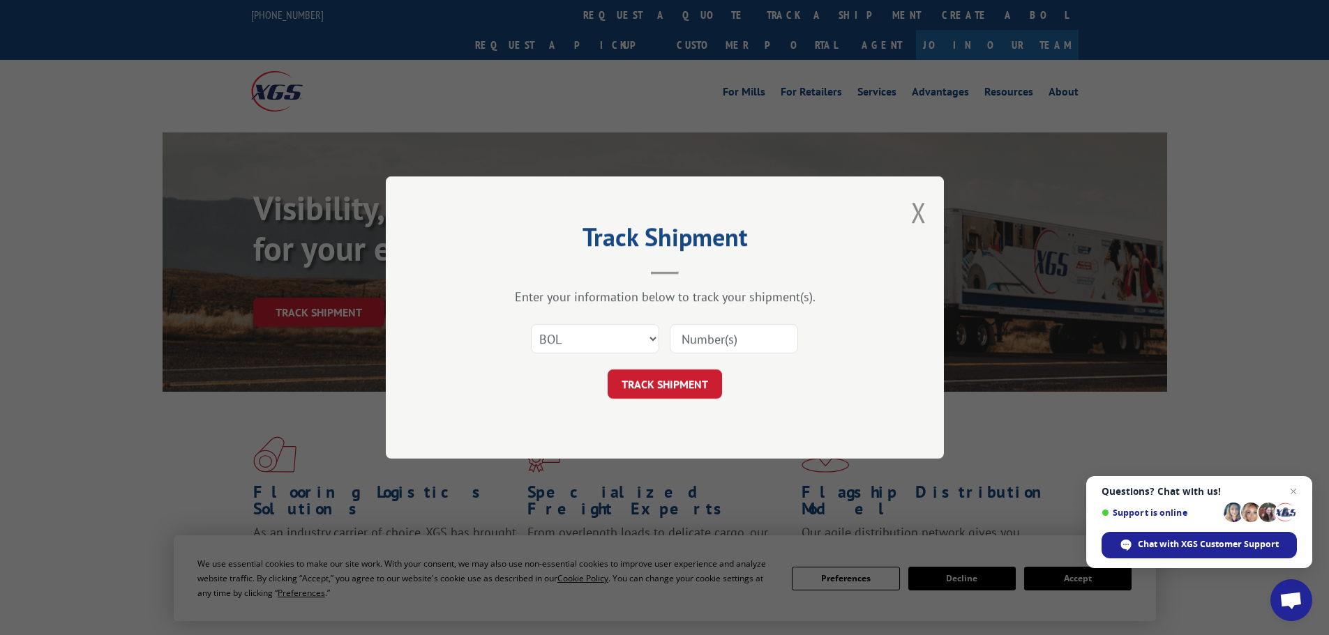
paste input "7082242"
type input "7082242"
click at [672, 388] on button "TRACK SHIPMENT" at bounding box center [664, 384] width 114 height 29
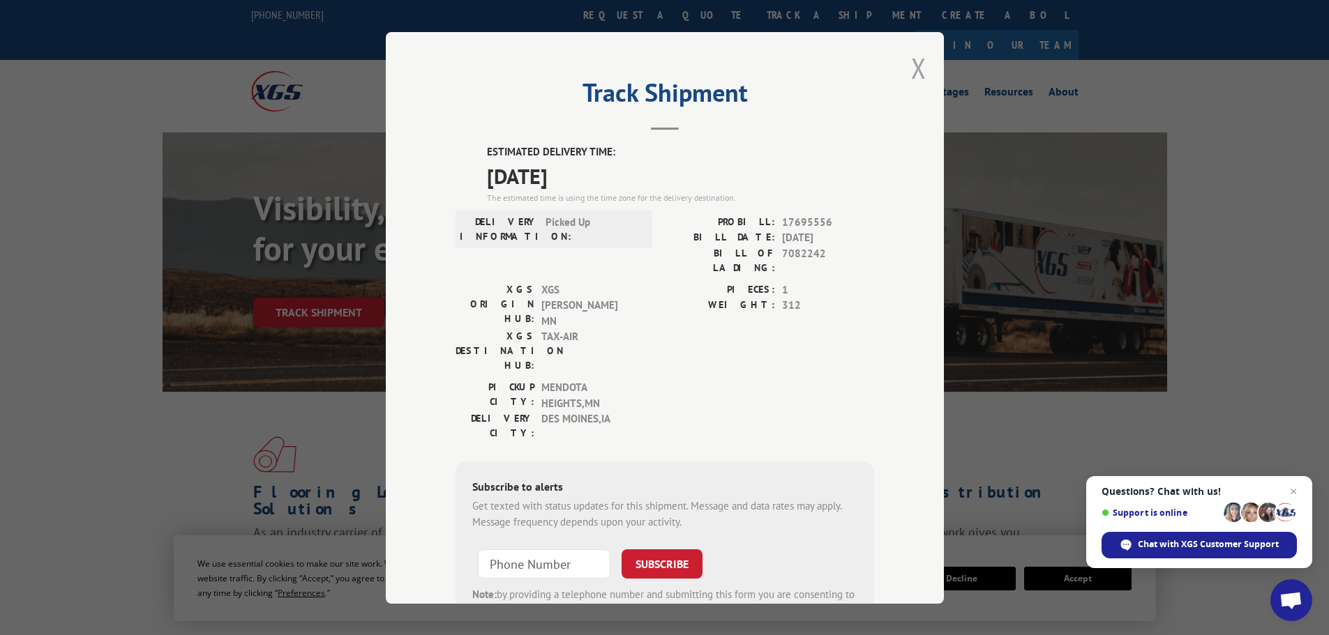
click at [913, 79] on button "Close modal" at bounding box center [918, 68] width 15 height 37
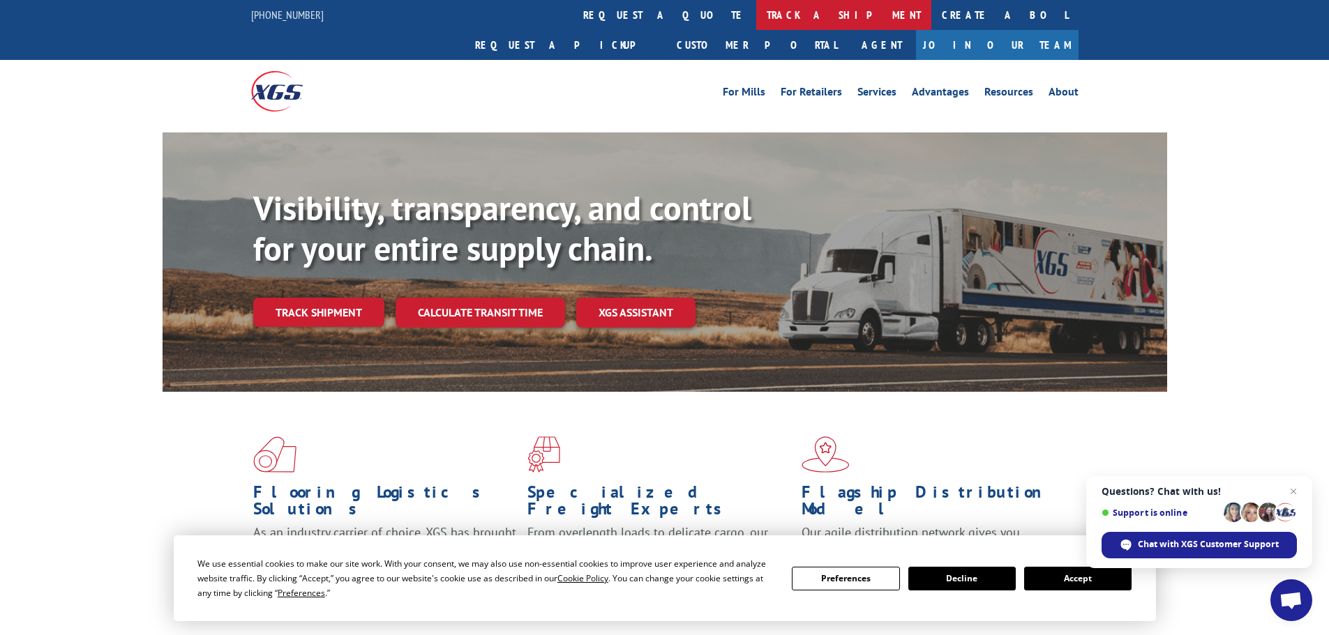
click at [756, 13] on link "track a shipment" at bounding box center [843, 15] width 175 height 30
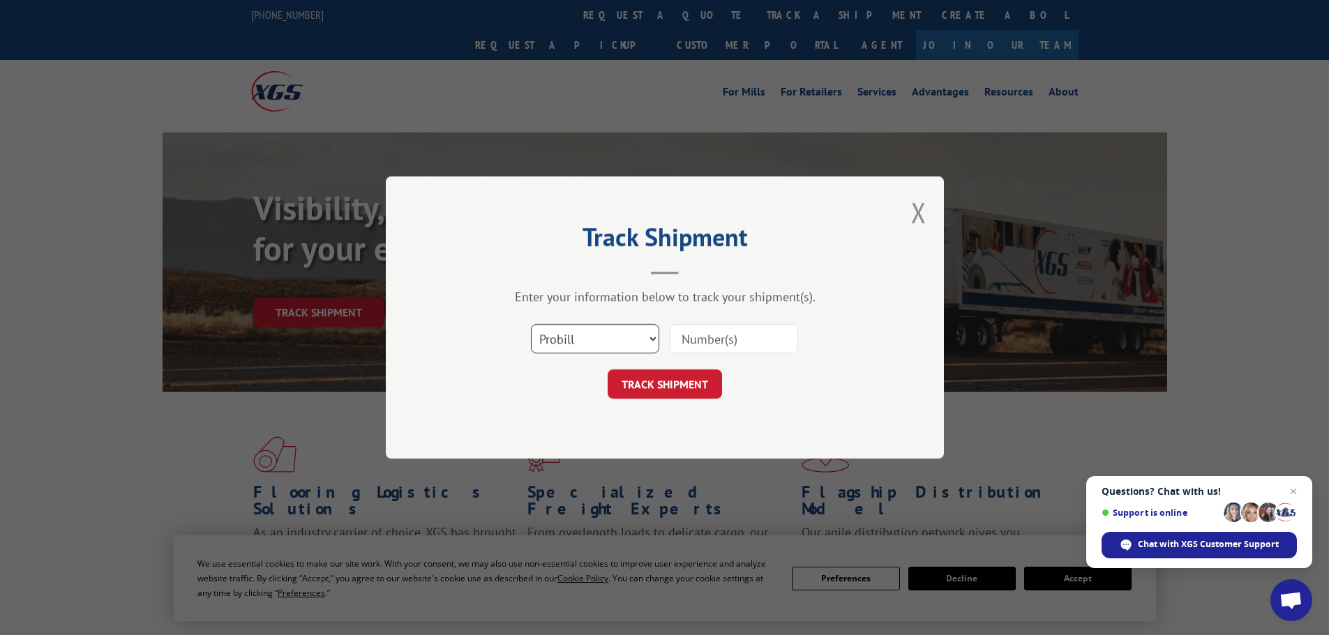
click at [564, 334] on select "Select category... Probill BOL PO" at bounding box center [595, 338] width 128 height 29
select select "bol"
click at [531, 324] on select "Select category... Probill BOL PO" at bounding box center [595, 338] width 128 height 29
click at [691, 339] on input at bounding box center [734, 338] width 128 height 29
paste input "479121"
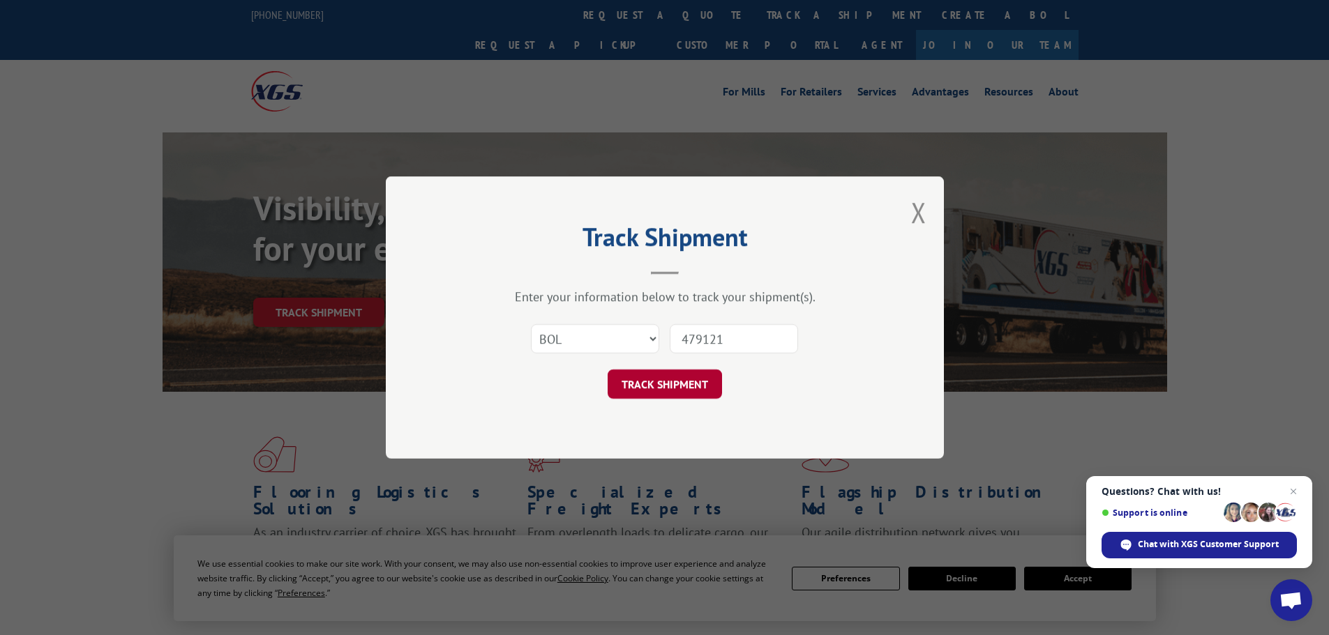
type input "479121"
click at [626, 384] on button "TRACK SHIPMENT" at bounding box center [664, 384] width 114 height 29
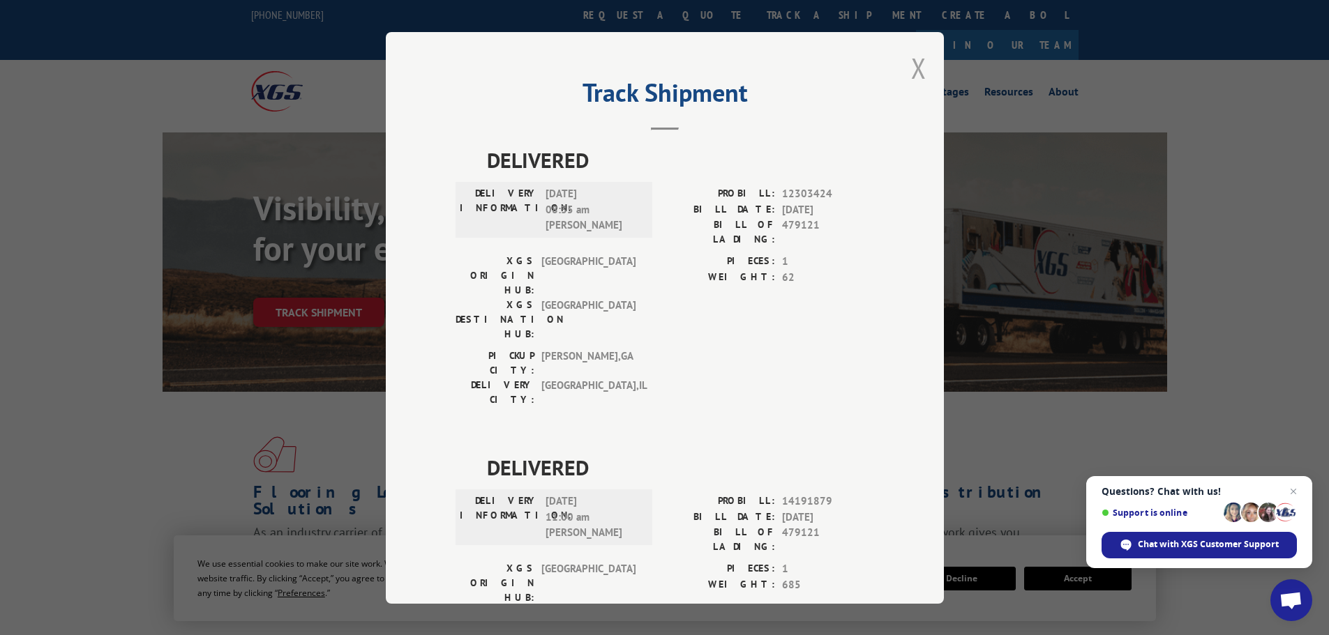
click at [916, 72] on button "Close modal" at bounding box center [918, 68] width 15 height 37
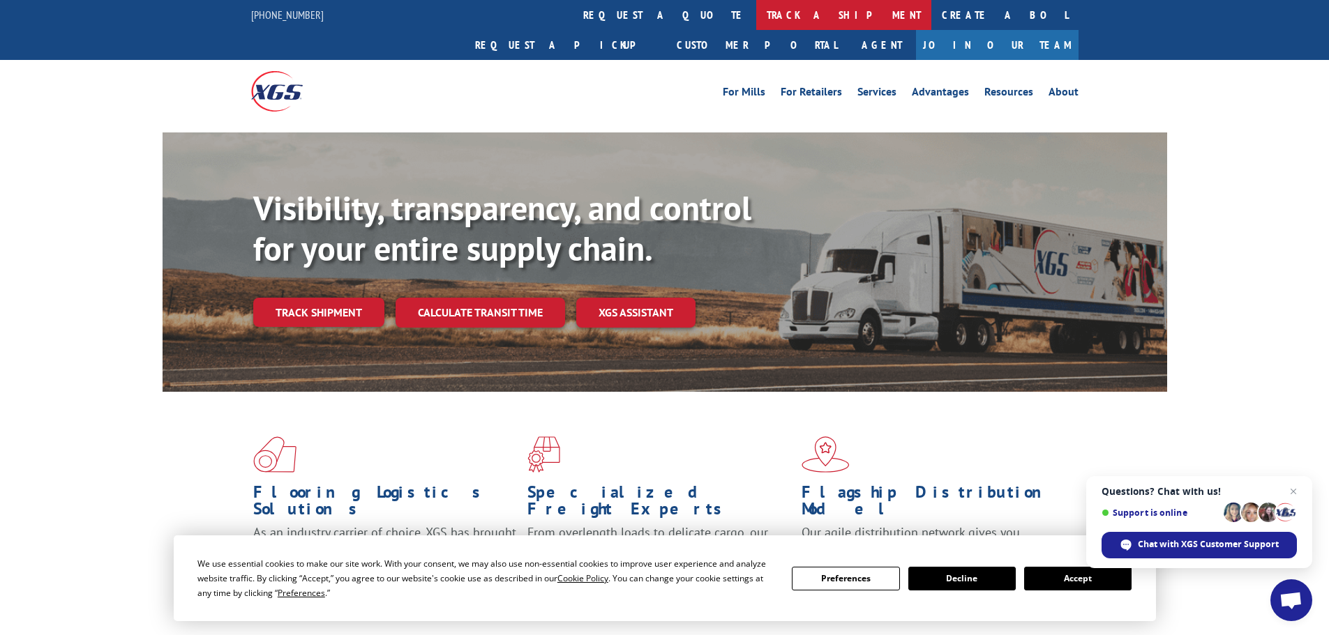
click at [756, 24] on link "track a shipment" at bounding box center [843, 15] width 175 height 30
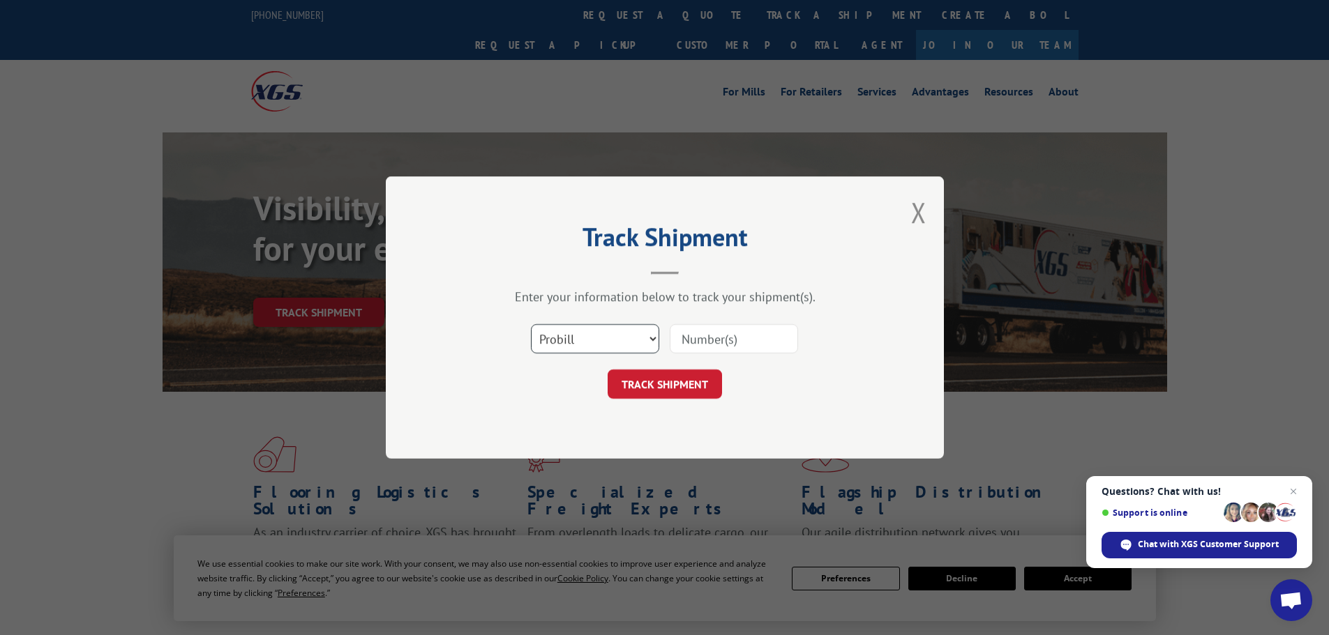
drag, startPoint x: 601, startPoint y: 331, endPoint x: 597, endPoint y: 353, distance: 22.0
click at [601, 332] on select "Select category... Probill BOL PO" at bounding box center [595, 338] width 128 height 29
click at [531, 324] on select "Select category... Probill BOL PO" at bounding box center [595, 338] width 128 height 29
click at [568, 350] on select "Select category... Probill BOL PO" at bounding box center [595, 338] width 128 height 29
select select "bol"
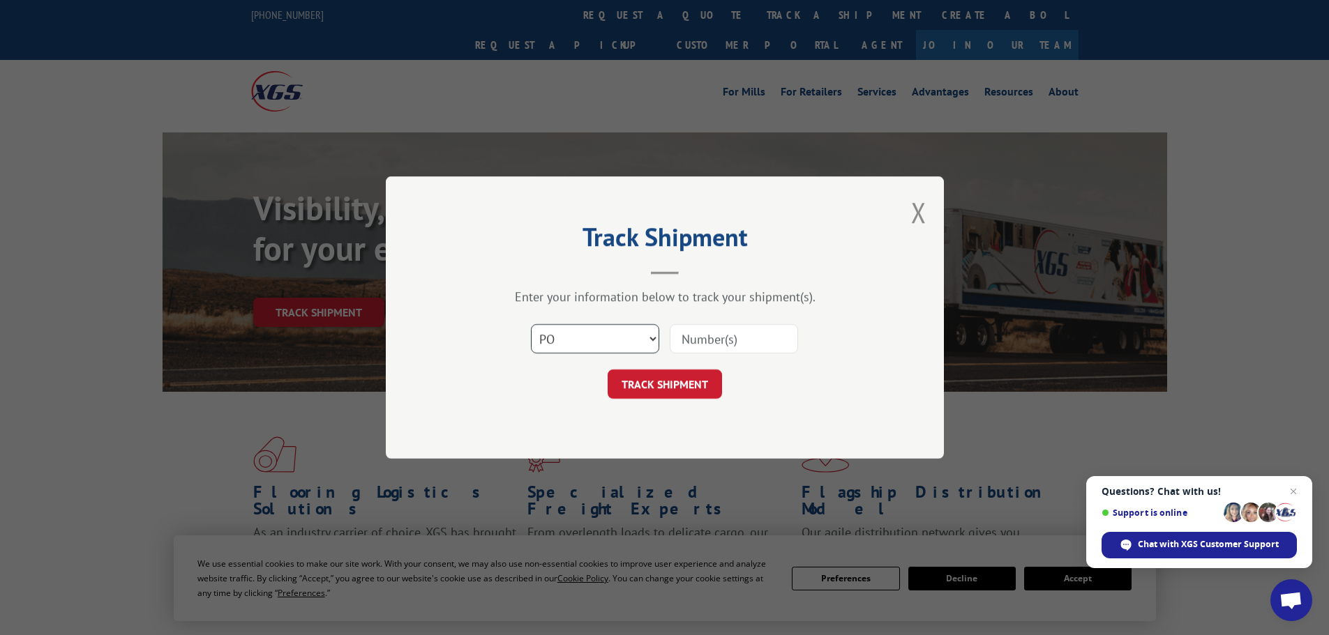
click at [531, 324] on select "Select category... Probill BOL PO" at bounding box center [595, 338] width 128 height 29
click at [727, 340] on input at bounding box center [734, 338] width 128 height 29
paste input "7087775"
type input "7087775"
click at [702, 379] on button "TRACK SHIPMENT" at bounding box center [664, 384] width 114 height 29
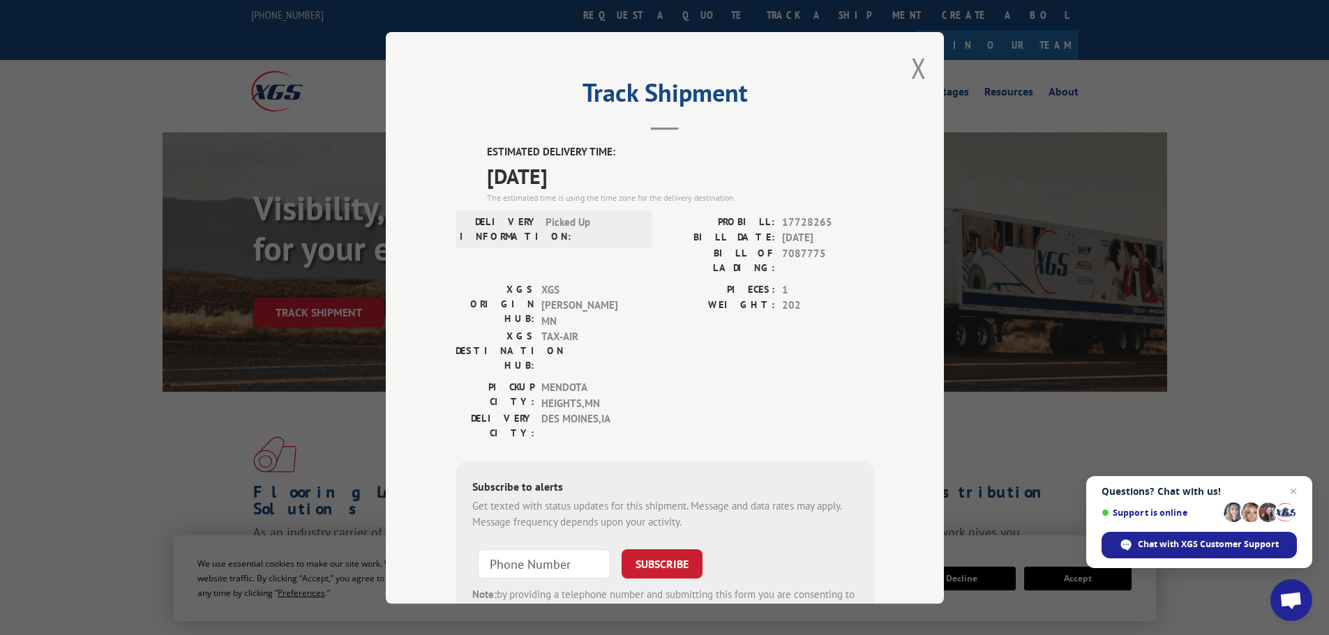
click at [978, 86] on div "Track Shipment ESTIMATED DELIVERY TIME: [DATE] The estimated time is using the …" at bounding box center [664, 317] width 1329 height 635
drag, startPoint x: 921, startPoint y: 69, endPoint x: 913, endPoint y: 67, distance: 8.6
click at [916, 68] on div "Track Shipment ESTIMATED DELIVERY TIME: [DATE] The estimated time is using the …" at bounding box center [665, 318] width 558 height 572
click at [911, 63] on button "Close modal" at bounding box center [918, 68] width 15 height 37
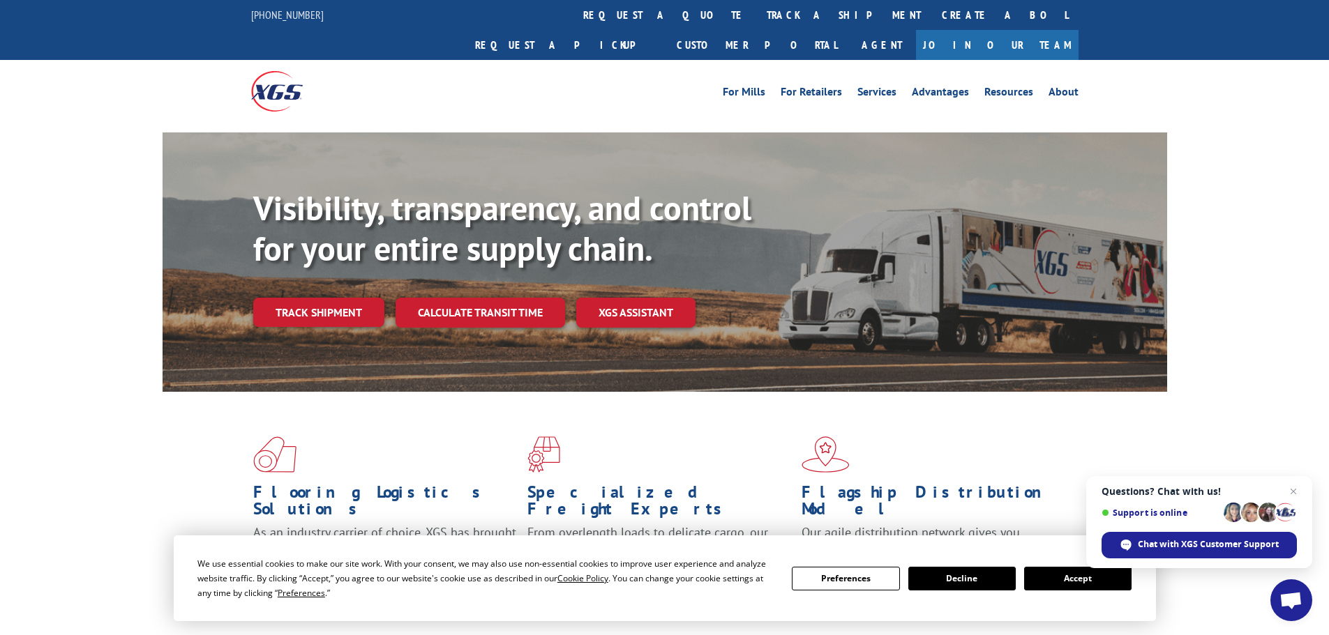
drag, startPoint x: 619, startPoint y: 17, endPoint x: 610, endPoint y: 42, distance: 26.7
click at [756, 17] on link "track a shipment" at bounding box center [843, 15] width 175 height 30
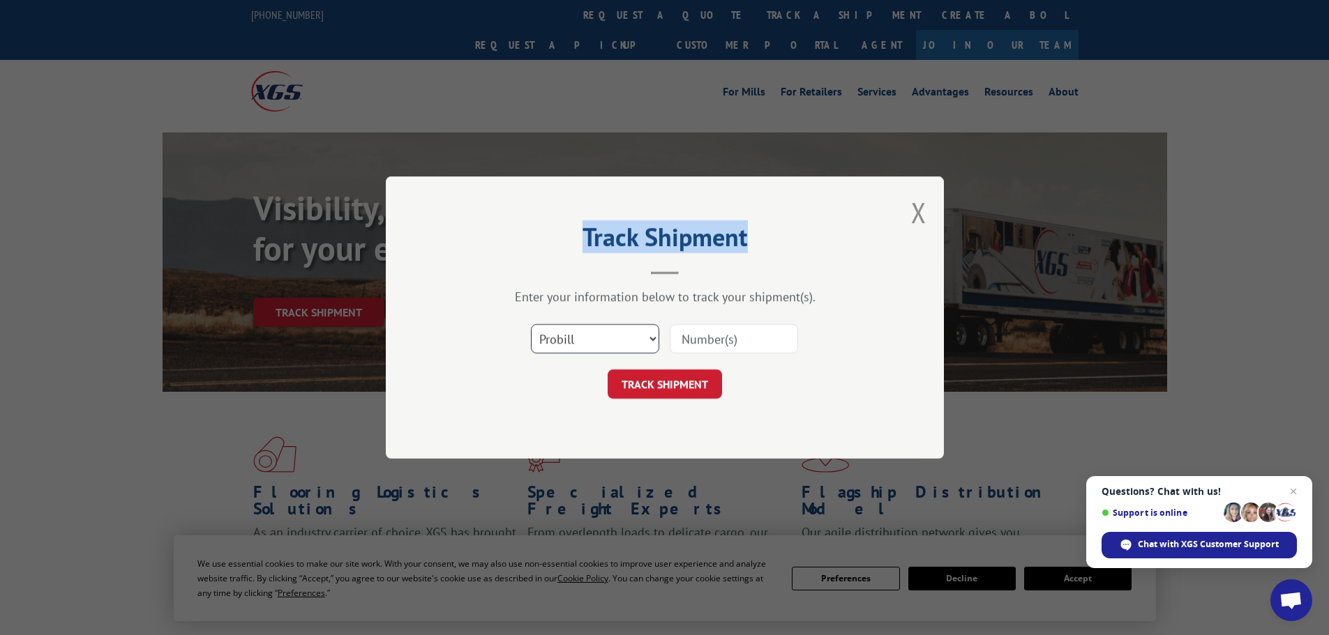
click at [545, 341] on select "Select category... Probill BOL PO" at bounding box center [595, 338] width 128 height 29
select select "bol"
click at [531, 324] on select "Select category... Probill BOL PO" at bounding box center [595, 338] width 128 height 29
click at [719, 337] on input at bounding box center [734, 338] width 128 height 29
paste input "5620394"
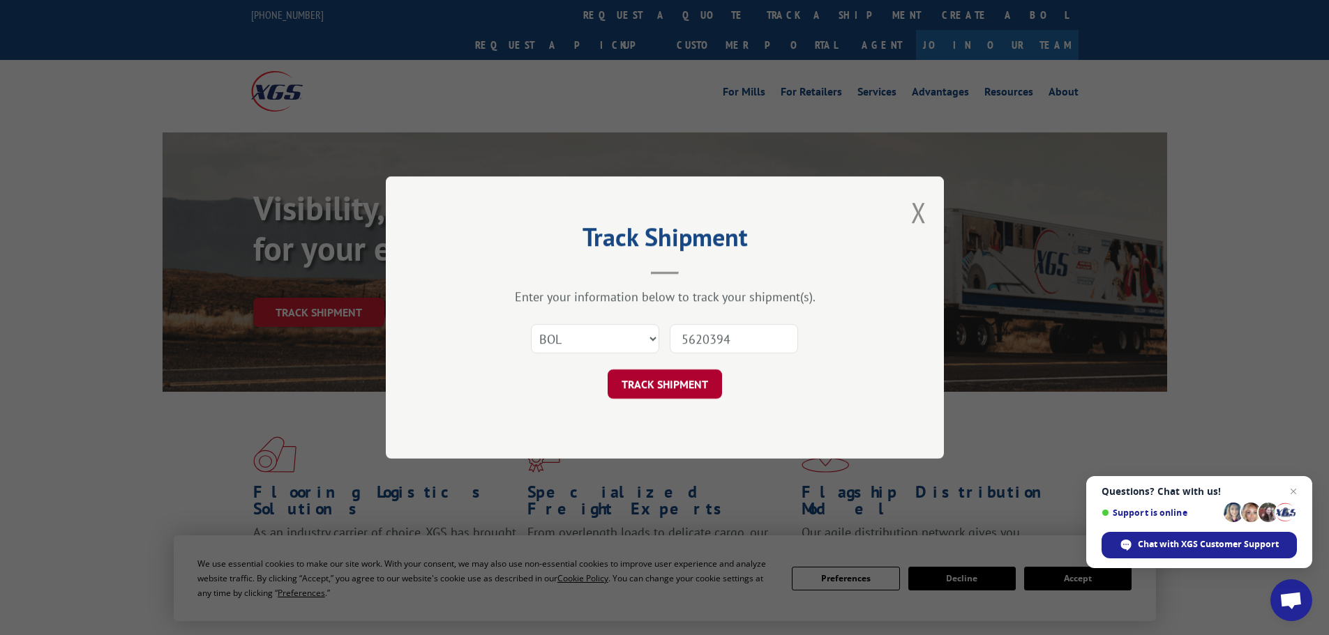
type input "5620394"
click at [689, 388] on button "TRACK SHIPMENT" at bounding box center [664, 384] width 114 height 29
